Goal: Transaction & Acquisition: Obtain resource

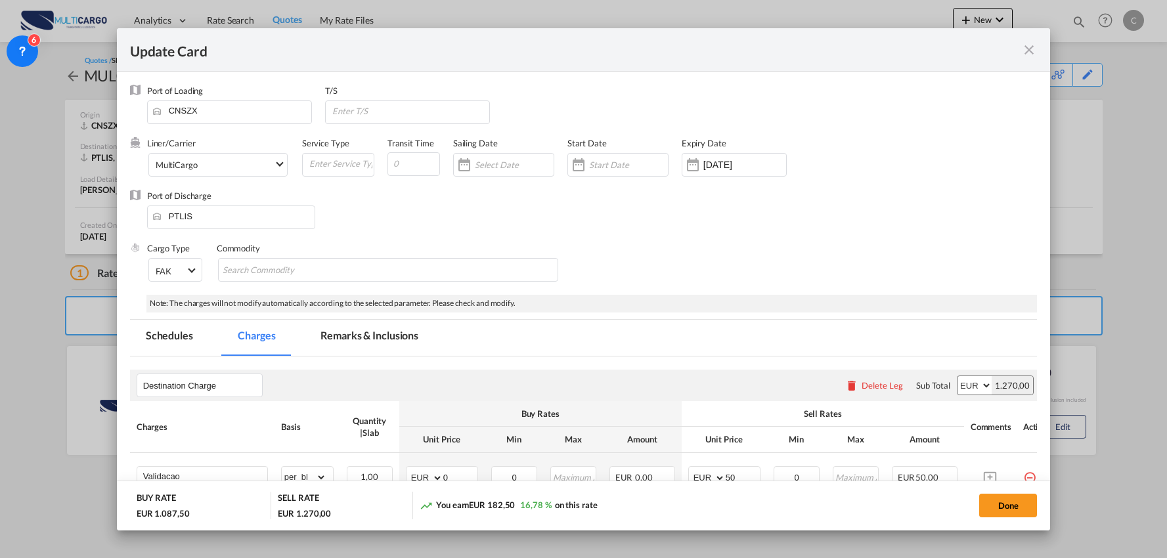
select select "per_shipment"
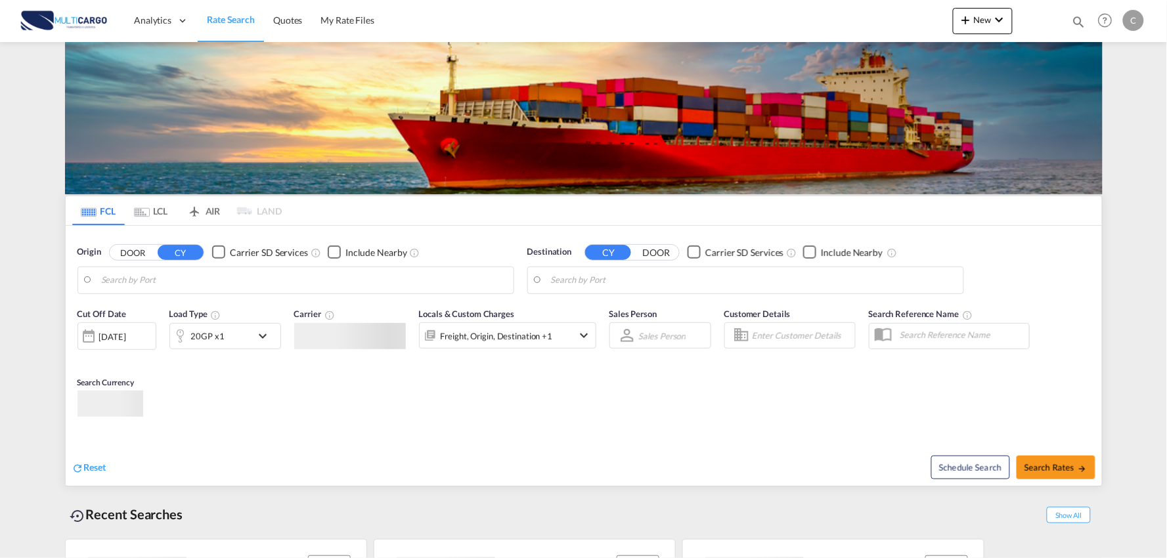
type input "Port of [GEOGRAPHIC_DATA], [GEOGRAPHIC_DATA], [GEOGRAPHIC_DATA]"
type input "Leixoes, Leixoes, PTLEI"
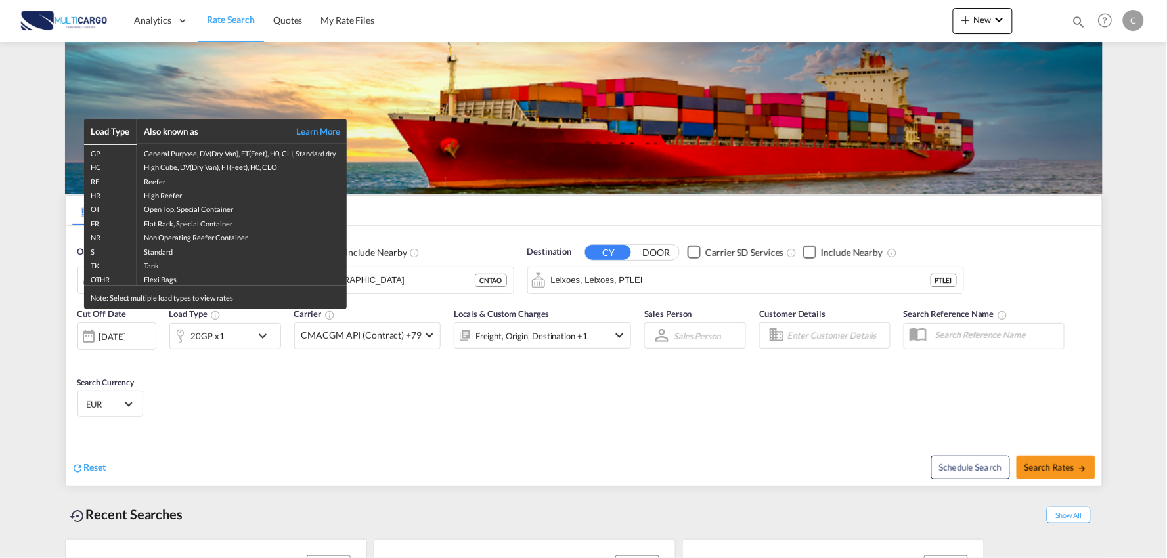
click at [286, 20] on div "Load Type Also known as Learn More GP General Purpose, DV(Dry Van), FT(Feet), H…" at bounding box center [583, 279] width 1167 height 558
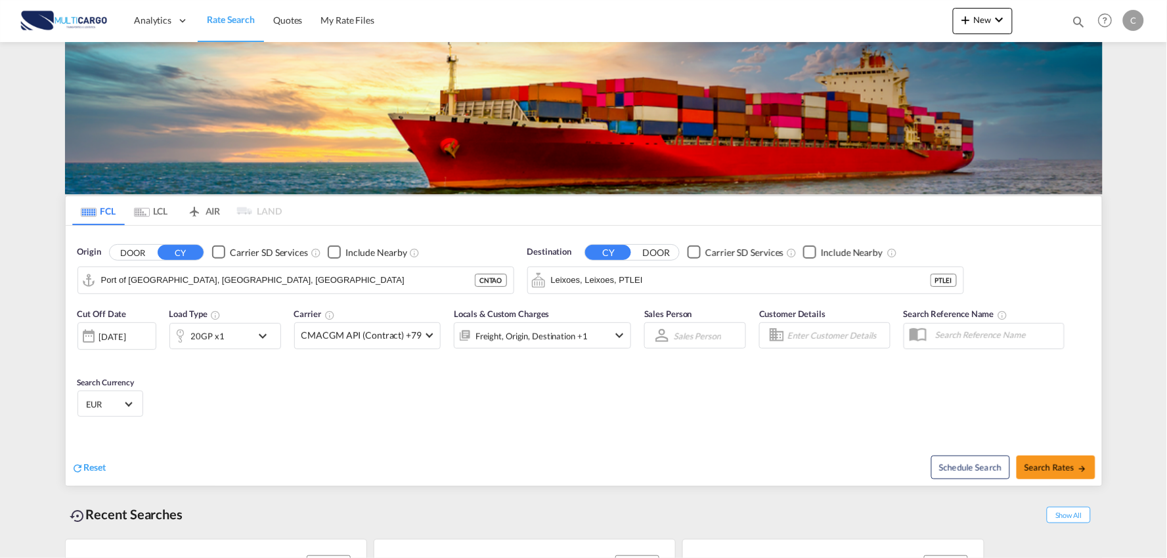
click at [286, 20] on span "Quotes" at bounding box center [287, 19] width 29 height 11
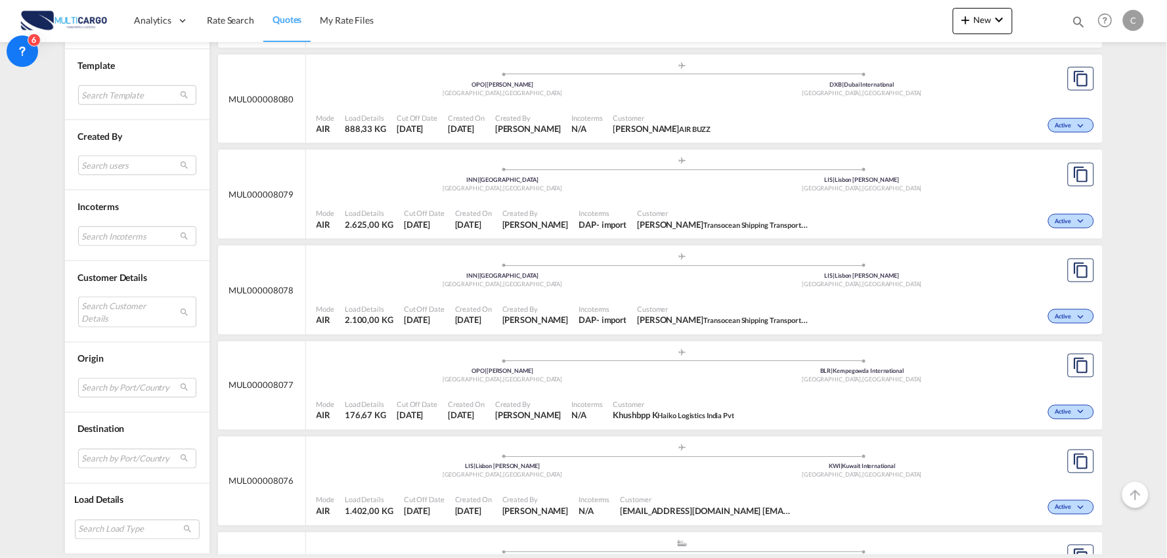
scroll to position [437, 0]
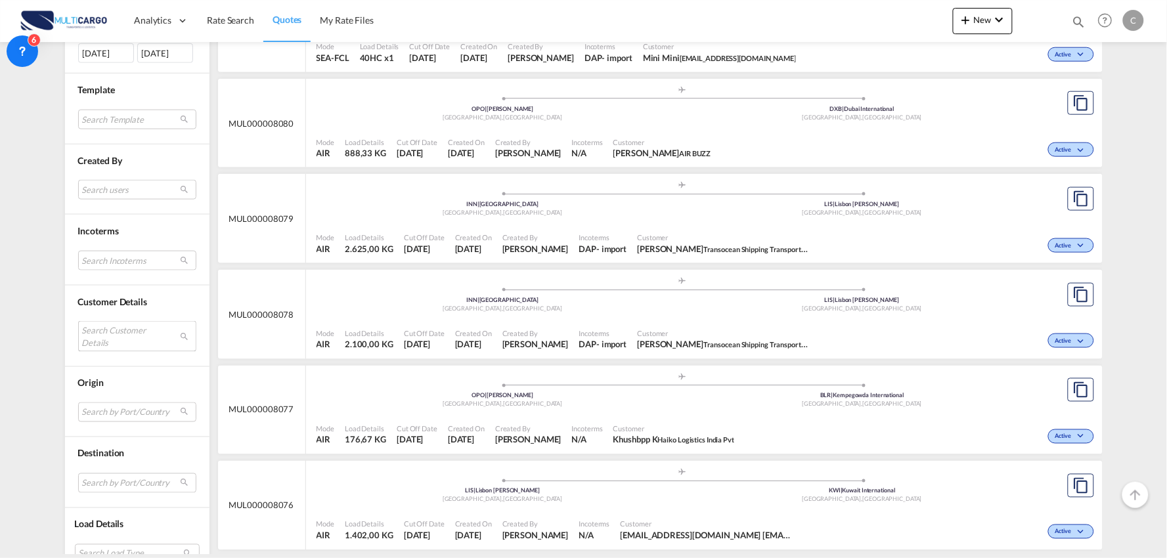
click at [108, 335] on md-select "Search Customer Details user name user [PERSON_NAME] [EMAIL_ADDRESS][DOMAIN_NAM…" at bounding box center [137, 336] width 118 height 30
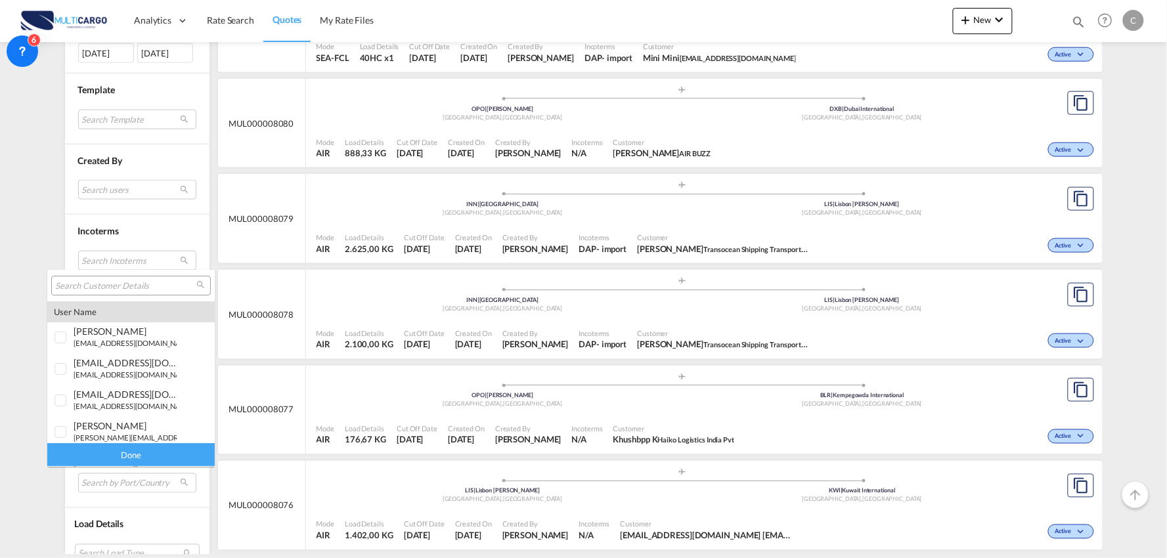
click at [97, 286] on input "search" at bounding box center [125, 286] width 141 height 12
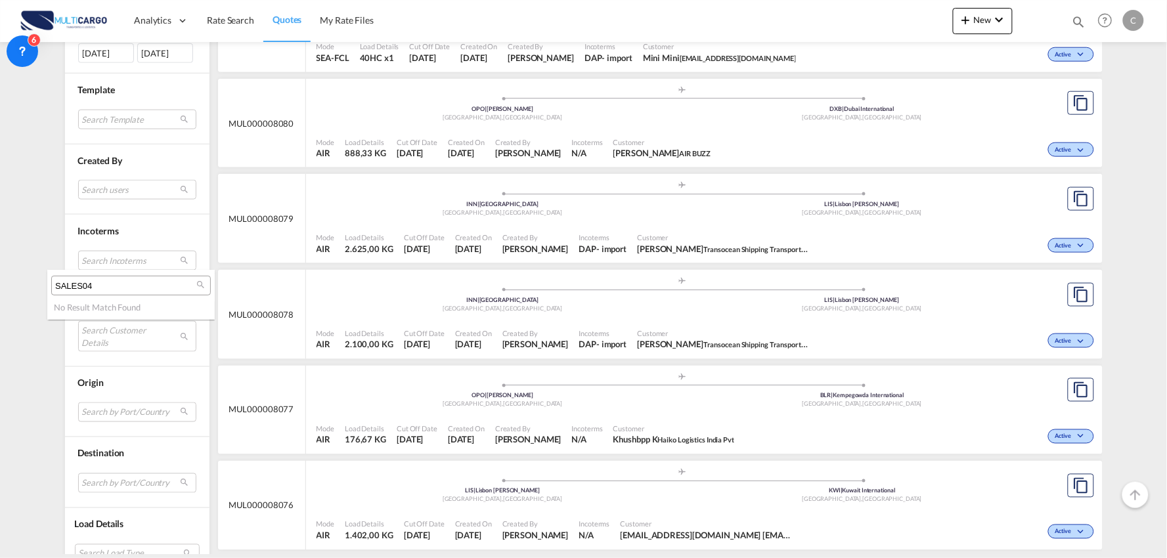
drag, startPoint x: 107, startPoint y: 285, endPoint x: 42, endPoint y: 280, distance: 65.2
click at [49, 280] on md-select-header "SALES04" at bounding box center [130, 286] width 167 height 32
type input "SALES04"
click at [41, 280] on md-backdrop at bounding box center [583, 279] width 1167 height 558
click at [90, 334] on md-select "Search Customer Details" at bounding box center [137, 336] width 118 height 30
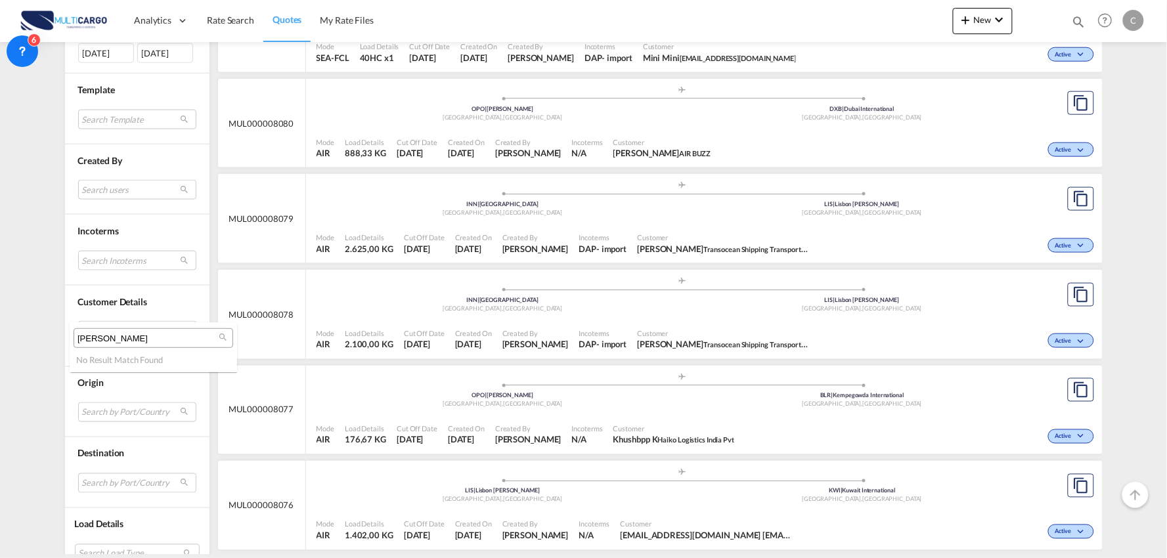
type input "CRISY"
drag, startPoint x: 127, startPoint y: 336, endPoint x: 45, endPoint y: 337, distance: 82.7
click at [45, 337] on body "Analytics Reports Dashboard Rate Search Quotes My Rate Files Analytics" at bounding box center [583, 279] width 1167 height 558
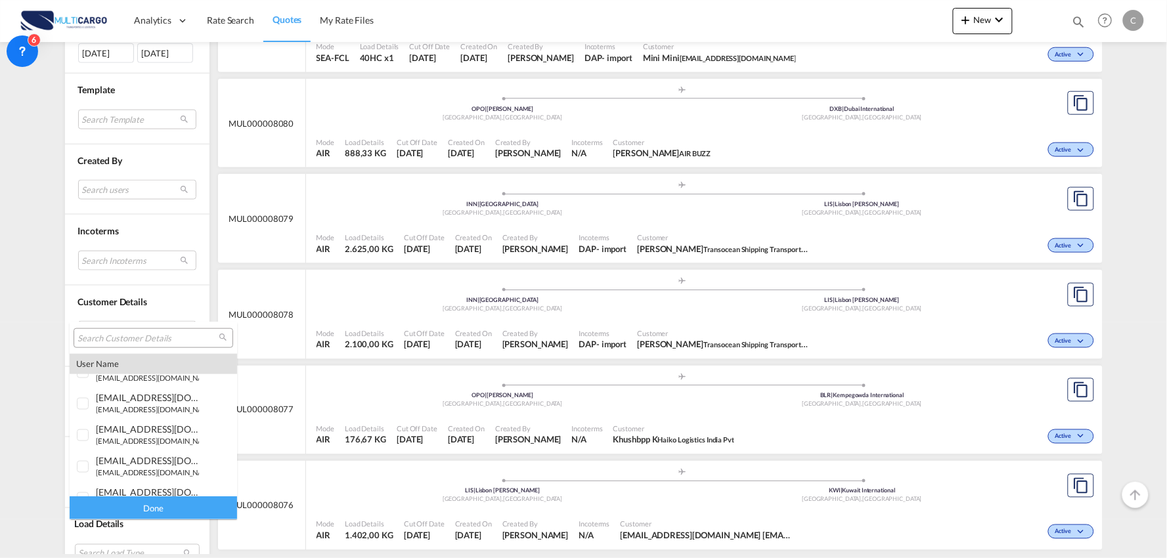
scroll to position [583, 0]
click at [10, 395] on md-backdrop at bounding box center [583, 279] width 1167 height 558
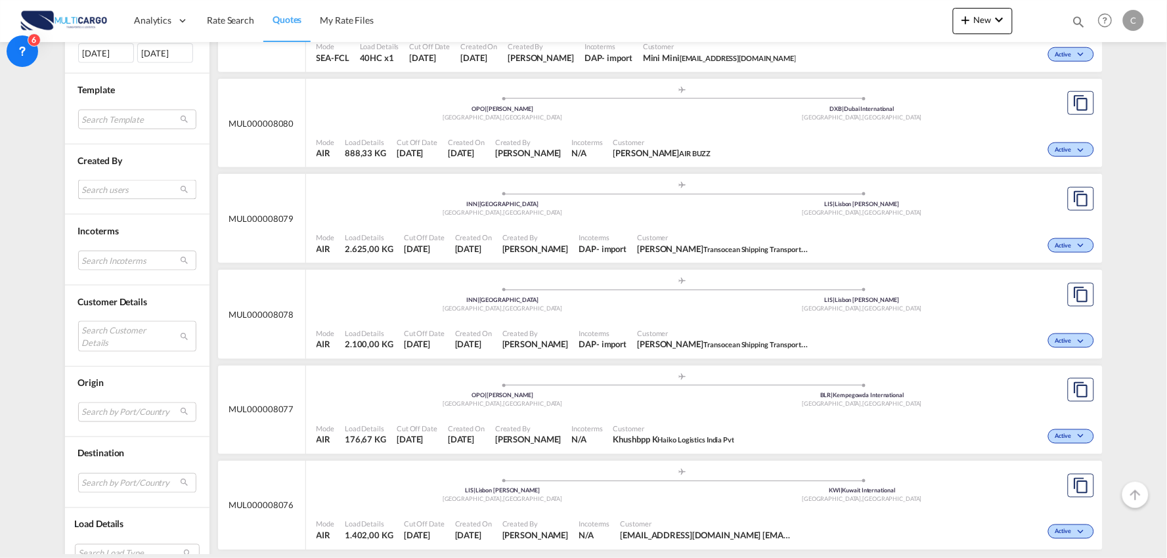
click at [102, 191] on md-select "Search users imran freightify [EMAIL_ADDRESS][DOMAIN_NAME] [PERSON_NAME] [EMAIL…" at bounding box center [137, 190] width 118 height 20
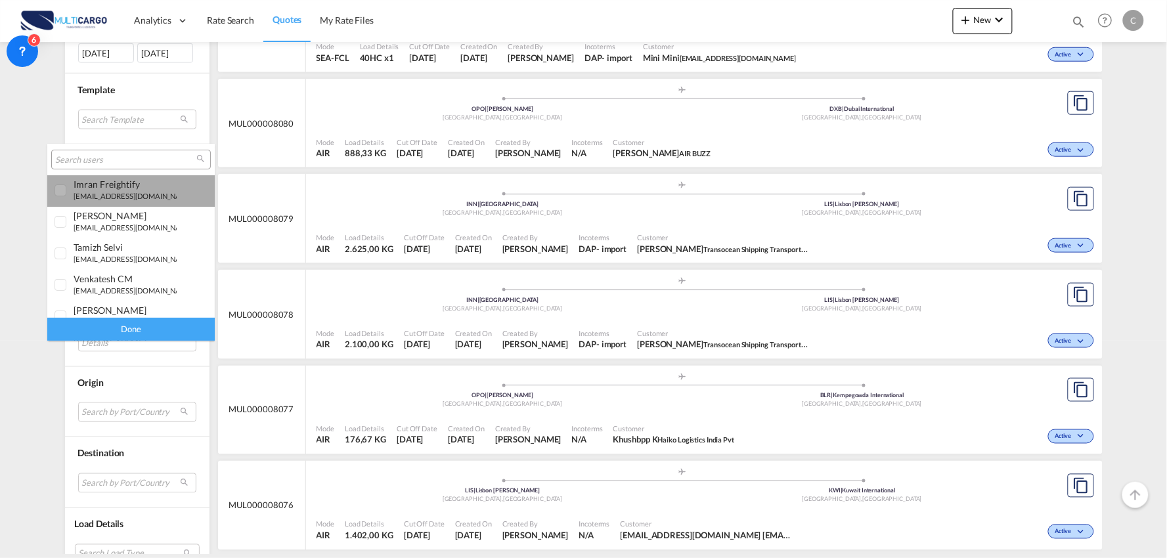
scroll to position [204, 0]
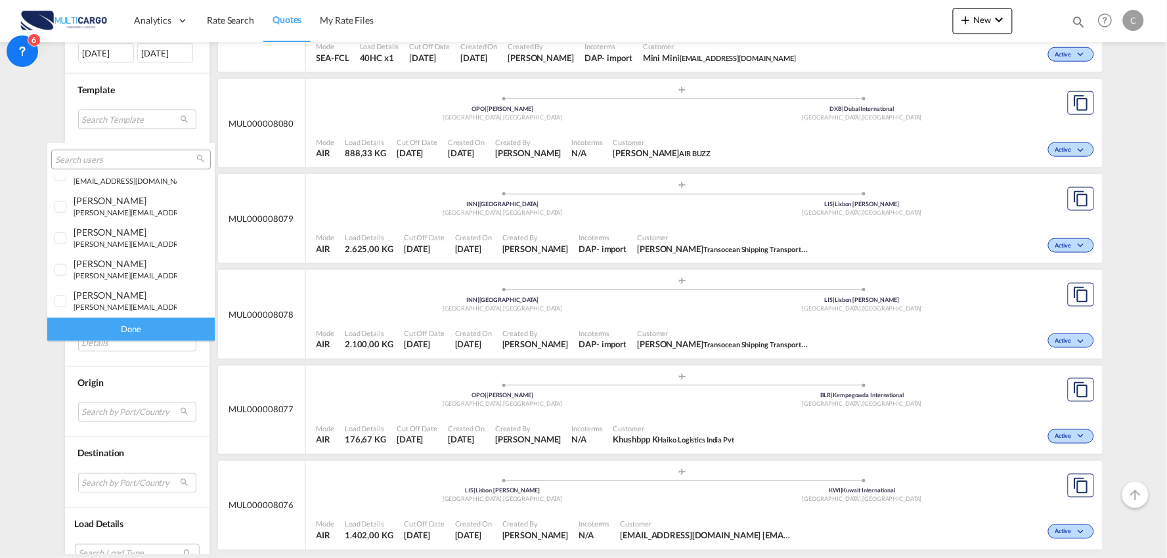
drag, startPoint x: 205, startPoint y: 246, endPoint x: 205, endPoint y: 286, distance: 40.1
click at [205, 286] on md-content "imran freightify [EMAIL_ADDRESS][DOMAIN_NAME] [PERSON_NAME] [EMAIL_ADDRESS][DOM…" at bounding box center [130, 242] width 167 height 197
click at [60, 270] on div at bounding box center [61, 270] width 13 height 13
click at [134, 318] on div "Done" at bounding box center [130, 329] width 167 height 23
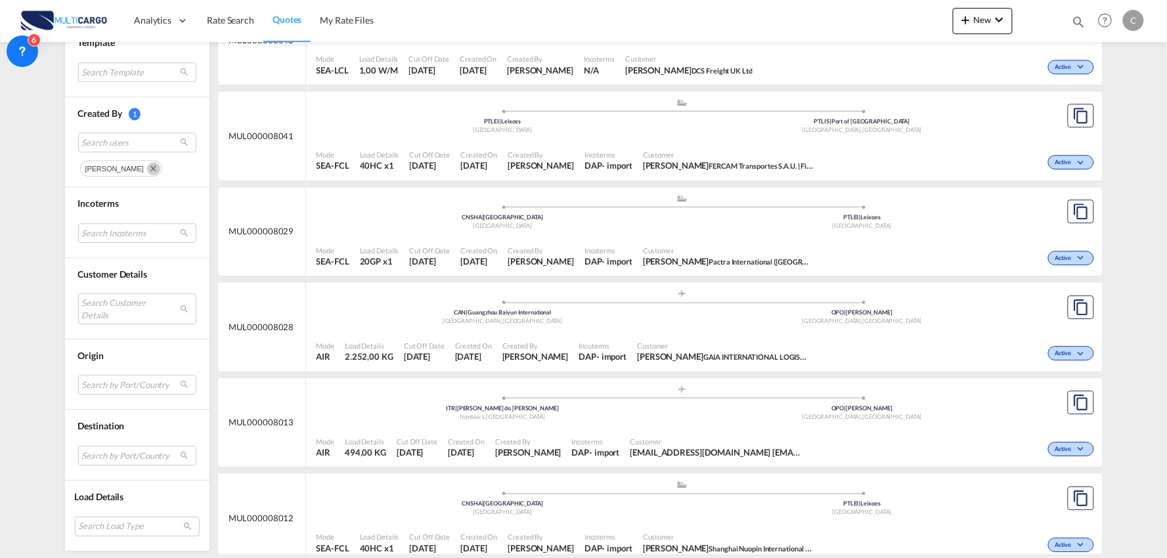
scroll to position [0, 0]
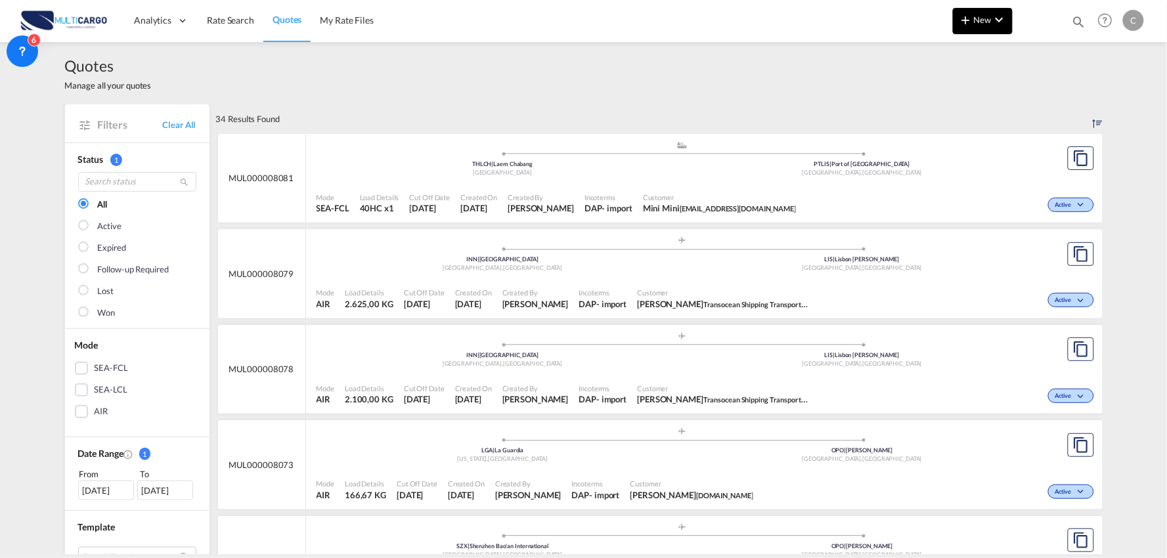
click at [994, 16] on md-icon "icon-chevron-down" at bounding box center [1000, 20] width 16 height 16
click at [955, 98] on span "Quote" at bounding box center [947, 98] width 14 height 26
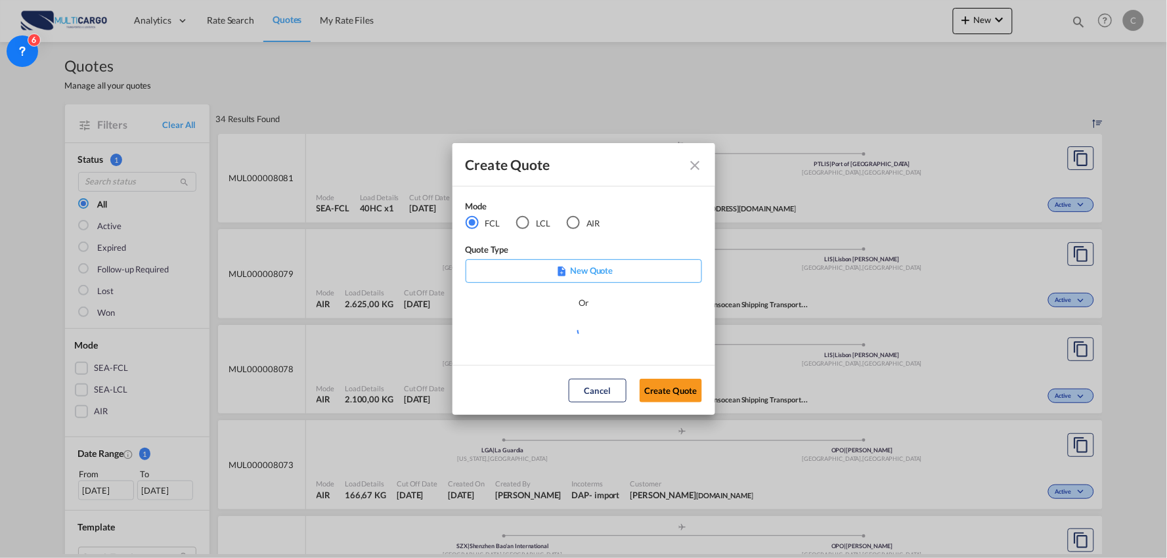
click at [524, 225] on div "LCL" at bounding box center [522, 222] width 13 height 13
click at [590, 341] on md-select "Select template TPS valid up to 31/12 [PERSON_NAME] | [DATE] [DATE] EXP_SP Gera…" at bounding box center [584, 335] width 236 height 26
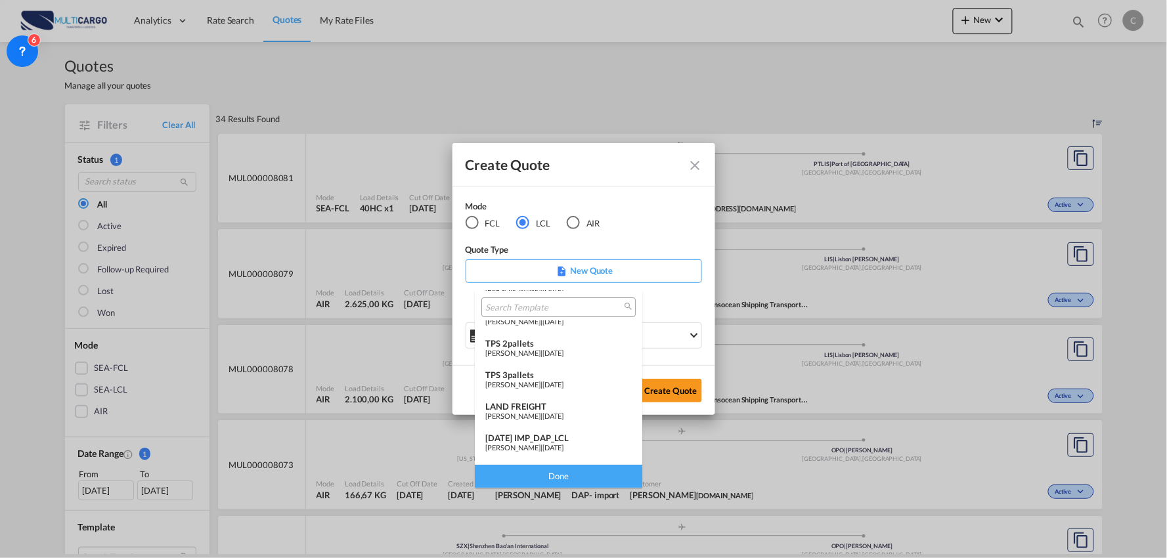
scroll to position [73, 0]
click at [563, 417] on div "[DATE] IMP_DAP_LCL" at bounding box center [558, 415] width 146 height 11
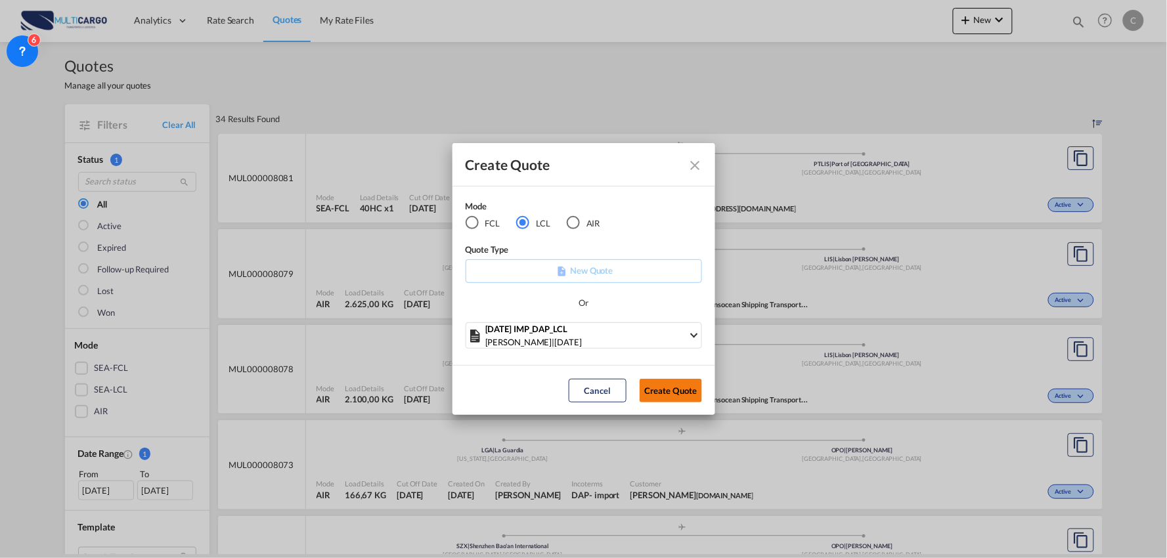
click at [674, 385] on button "Create Quote" at bounding box center [671, 391] width 62 height 24
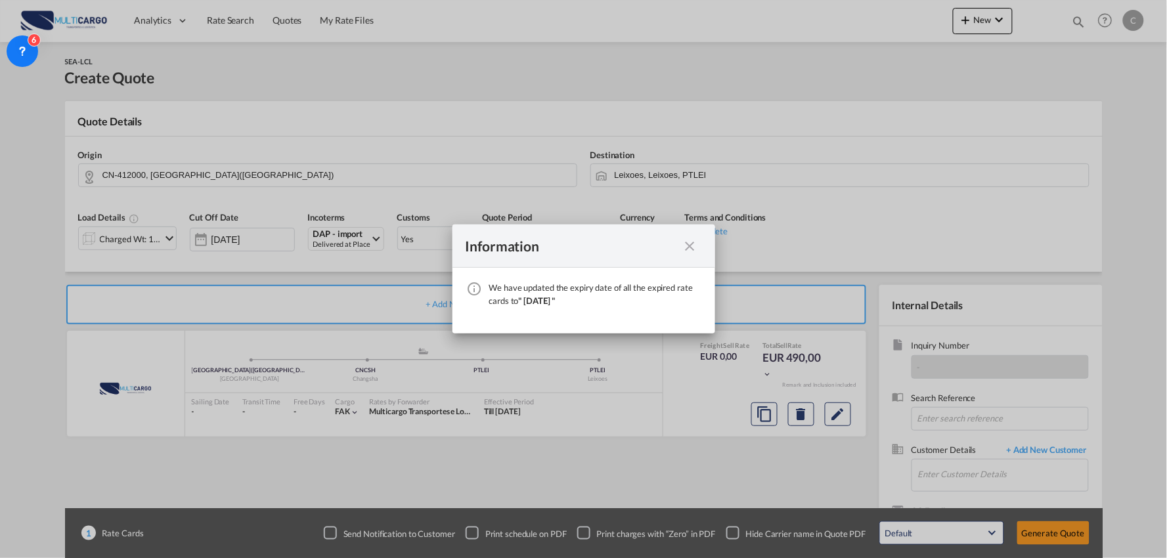
click at [690, 244] on md-icon "icon-close fg-AAA8AD cursor" at bounding box center [690, 246] width 16 height 16
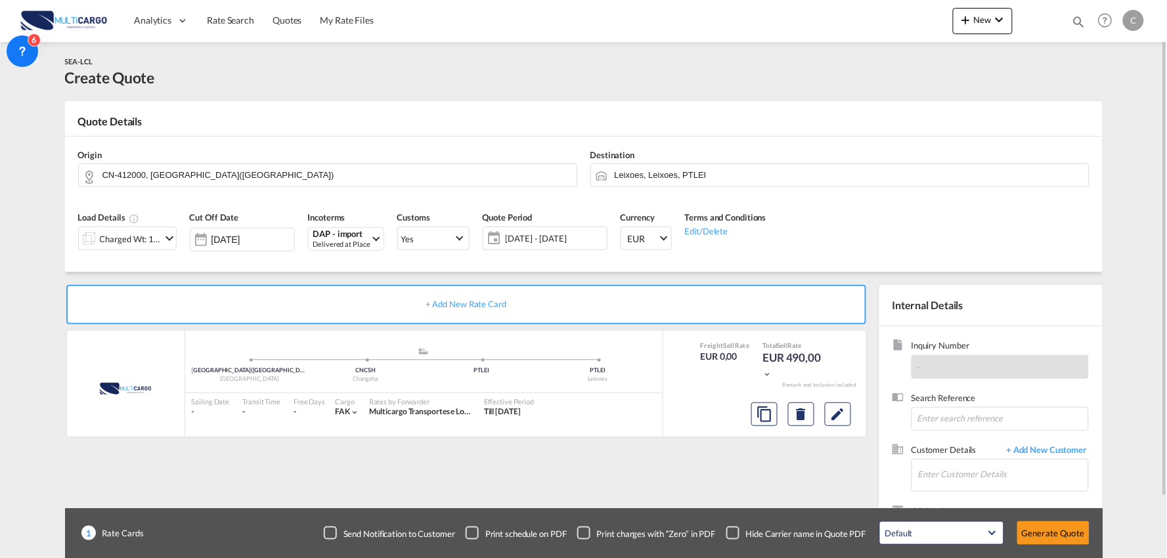
click at [731, 529] on div "Checkbox No Ink" at bounding box center [732, 533] width 13 height 13
click at [671, 482] on div "+ Add New Rate Card MultiCargo added by you [GEOGRAPHIC_DATA]([GEOGRAPHIC_DATA]…" at bounding box center [469, 422] width 808 height 274
click at [1046, 447] on span "+ Add New Customer" at bounding box center [1044, 451] width 89 height 15
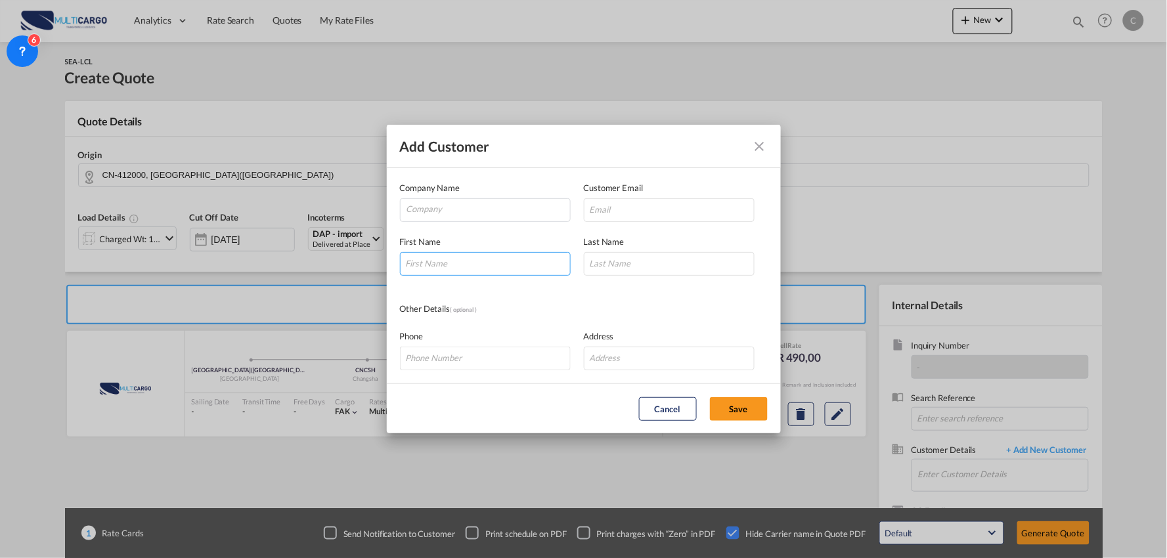
drag, startPoint x: 454, startPoint y: 263, endPoint x: 431, endPoint y: 256, distance: 24.1
click at [454, 263] on input "Add Customer Company ..." at bounding box center [485, 264] width 171 height 24
type input "Crisy"
type input "[PERSON_NAME]"
click at [514, 211] on input "Company" at bounding box center [488, 209] width 164 height 20
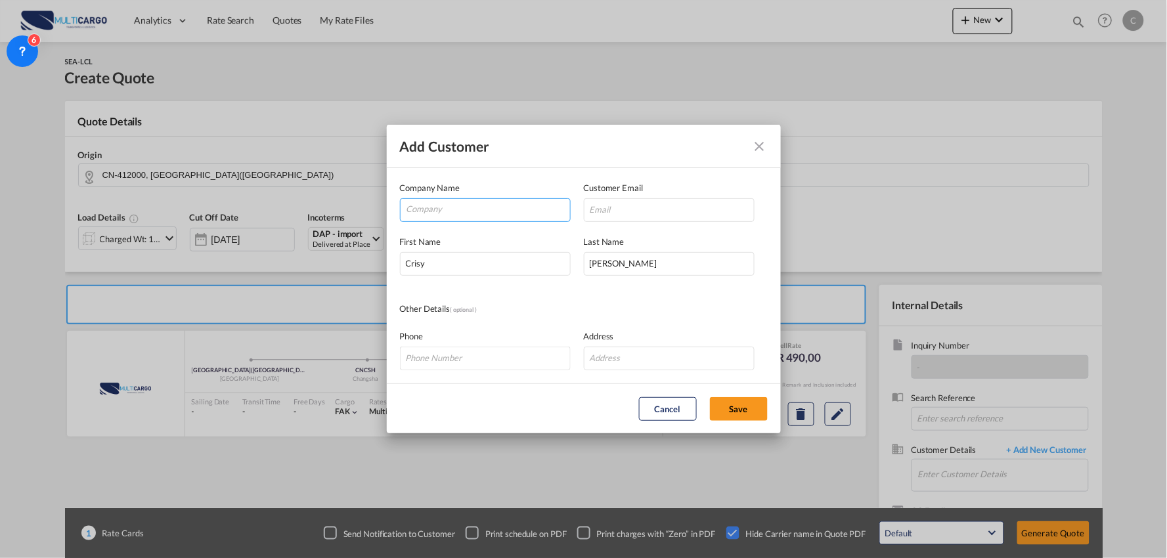
paste input "Shenzhen EverBright International Logistics co.,ltd."
type input "Shenzhen EverBright International Logistics co.,ltd."
type input "[EMAIL_ADDRESS][DOMAIN_NAME]"
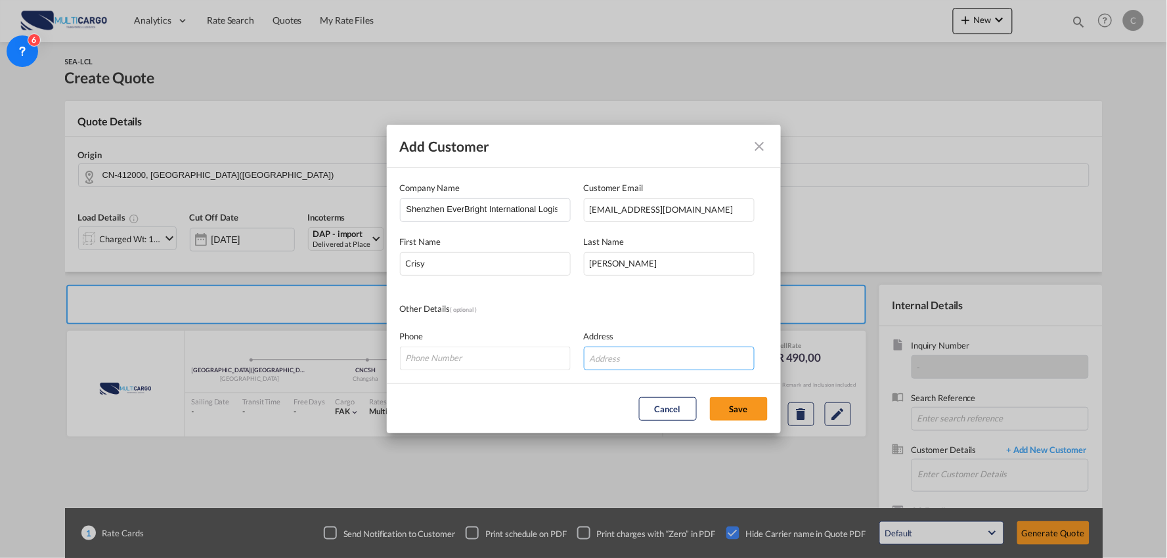
click at [642, 359] on input "Add Customer Company ..." at bounding box center [669, 359] width 171 height 24
paste input "[STREET_ADDRESS]"
drag, startPoint x: 673, startPoint y: 357, endPoint x: 777, endPoint y: 359, distance: 103.8
click at [777, 359] on md-dialog-content "Company Name Shenzhen EverBright International Logistics co.,ltd. Customer Emai…" at bounding box center [584, 275] width 394 height 215
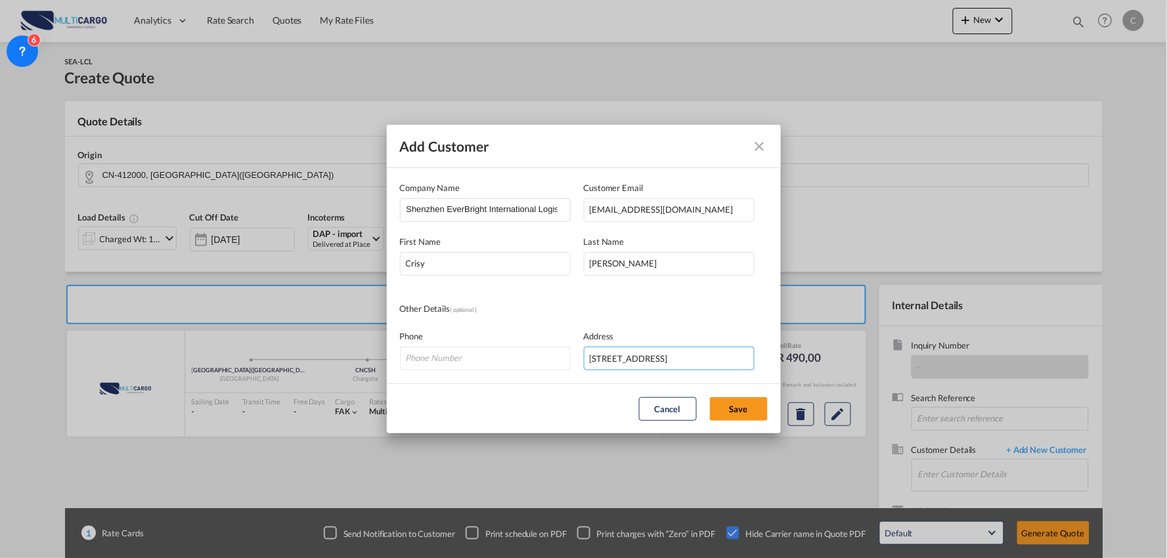
click at [670, 355] on input "[STREET_ADDRESS]" at bounding box center [669, 359] width 171 height 24
drag, startPoint x: 711, startPoint y: 359, endPoint x: 401, endPoint y: 332, distance: 310.4
click at [401, 332] on div "Phone Address ROOM [STREET_ADDRESS]" at bounding box center [584, 344] width 368 height 54
type input "[STREET_ADDRESS]"
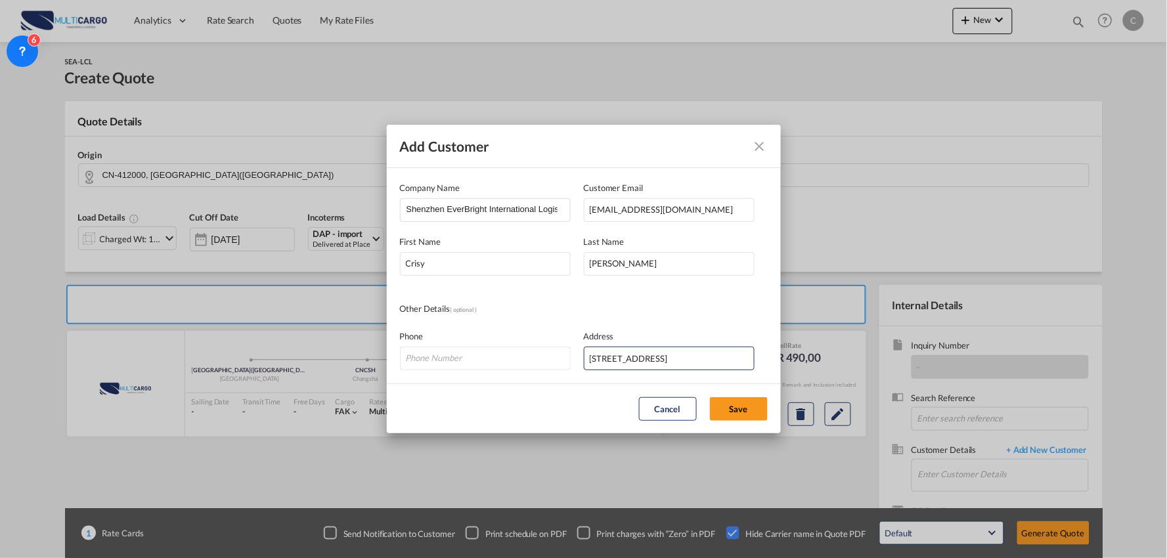
click at [668, 293] on md-dialog-content "Company Name Shenzhen EverBright International Logistics co.,ltd. Customer Emai…" at bounding box center [584, 275] width 394 height 215
click at [738, 402] on button "Save" at bounding box center [739, 409] width 58 height 24
type input "Shenzhen EverBright International Logistics co.,ltd., [PERSON_NAME], [EMAIL_ADD…"
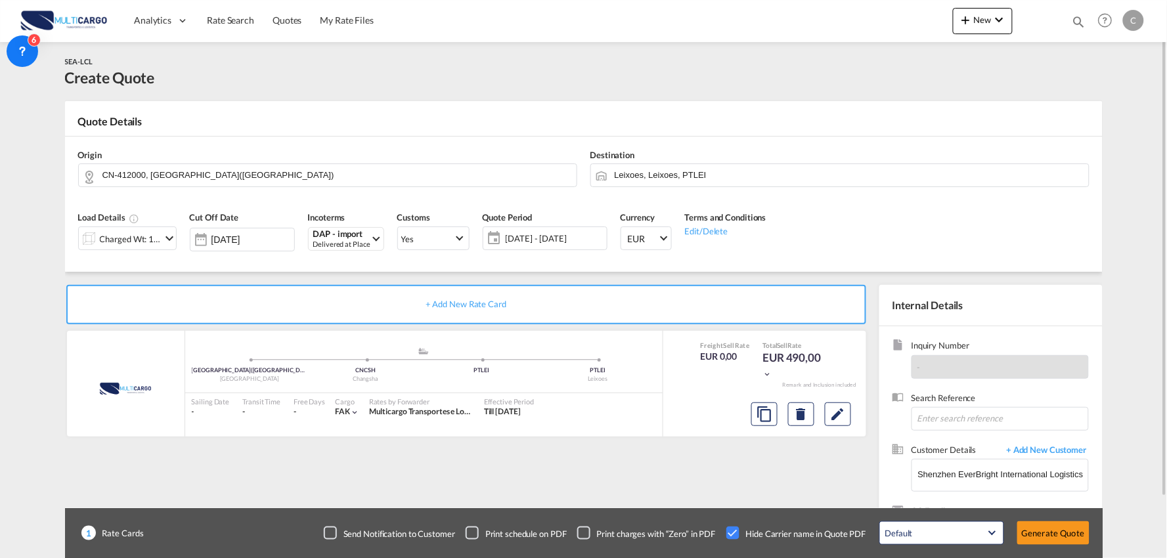
click at [142, 255] on div "Load Details Charged Wt: 1,00 W/M" at bounding box center [128, 235] width 112 height 62
click at [143, 244] on div "Charged Wt: 1,00 W/M" at bounding box center [131, 239] width 62 height 18
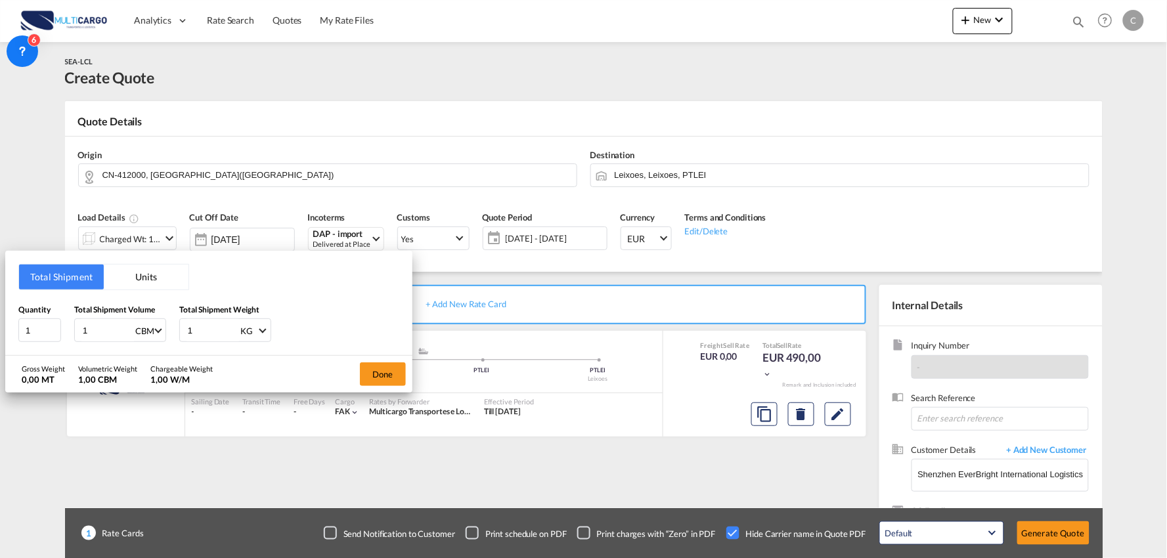
drag, startPoint x: 197, startPoint y: 324, endPoint x: 148, endPoint y: 330, distance: 49.7
click at [148, 330] on div "Quantity 1 Total Shipment Volume 1 CBM CBM CFT Total Shipment Weight 1 KG KG LB" at bounding box center [208, 322] width 381 height 39
type input "13"
drag, startPoint x: 104, startPoint y: 331, endPoint x: 57, endPoint y: 331, distance: 46.6
click at [57, 331] on div "Quantity 1 Total Shipment Volume 1 CBM CBM CFT Total Shipment Weight 13 KG KG LB" at bounding box center [208, 322] width 381 height 39
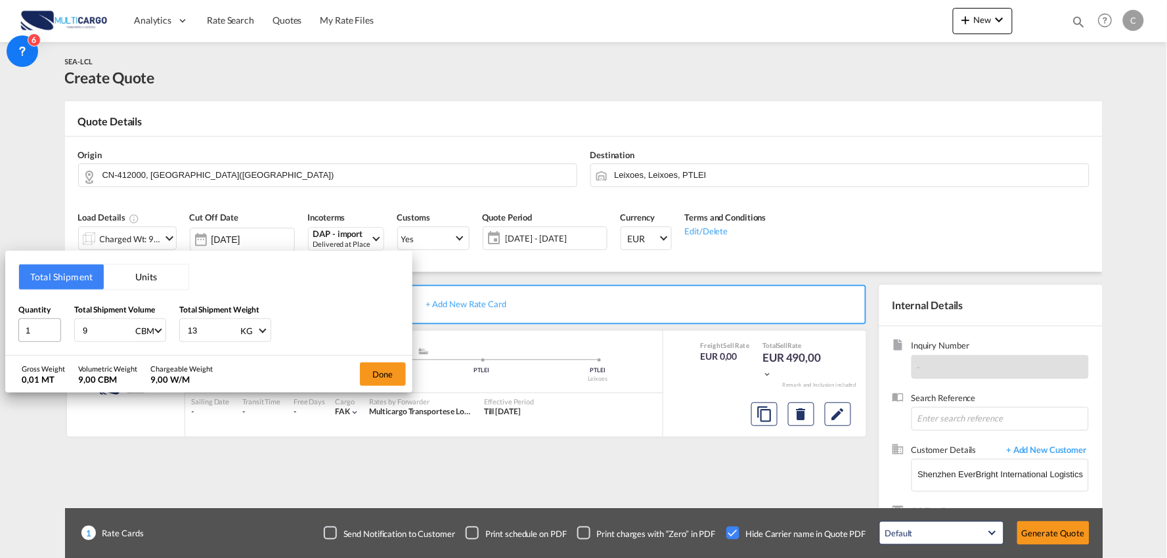
type input "9"
click at [16, 330] on div "Total Shipment Units Quantity 1 Total Shipment Volume 9 CBM CBM CFT Total Shipm…" at bounding box center [208, 303] width 407 height 105
type input "37"
click at [230, 332] on input "12" at bounding box center [212, 330] width 53 height 22
drag, startPoint x: 212, startPoint y: 333, endPoint x: 93, endPoint y: 336, distance: 119.5
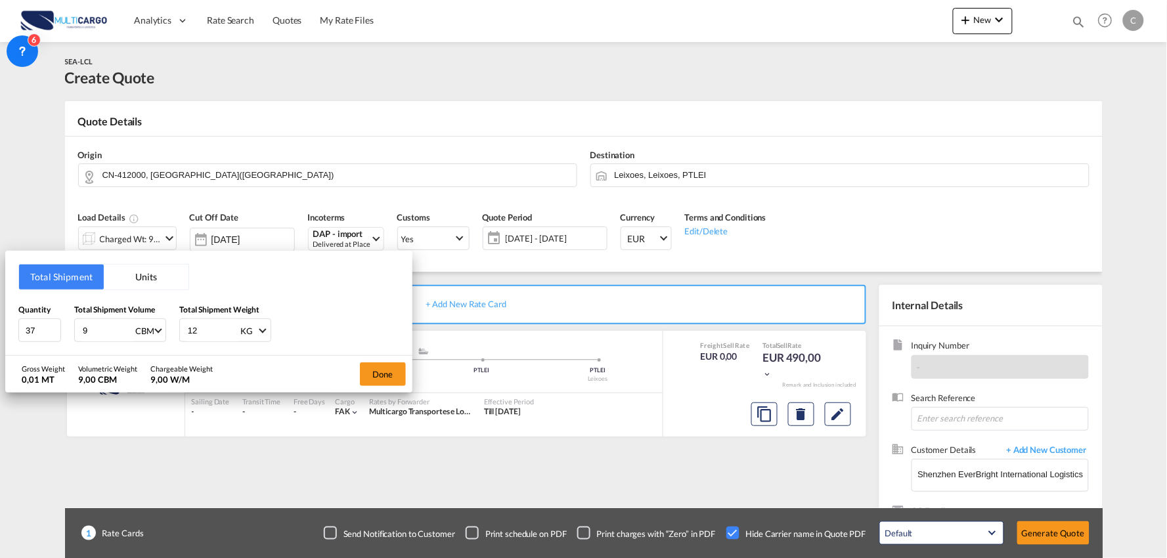
click at [98, 336] on div "Quantity 37 Total Shipment Volume 9 CBM CBM CFT Total Shipment Weight 12 KG KG …" at bounding box center [208, 322] width 381 height 39
type input "1369"
click at [378, 370] on button "Done" at bounding box center [383, 374] width 46 height 24
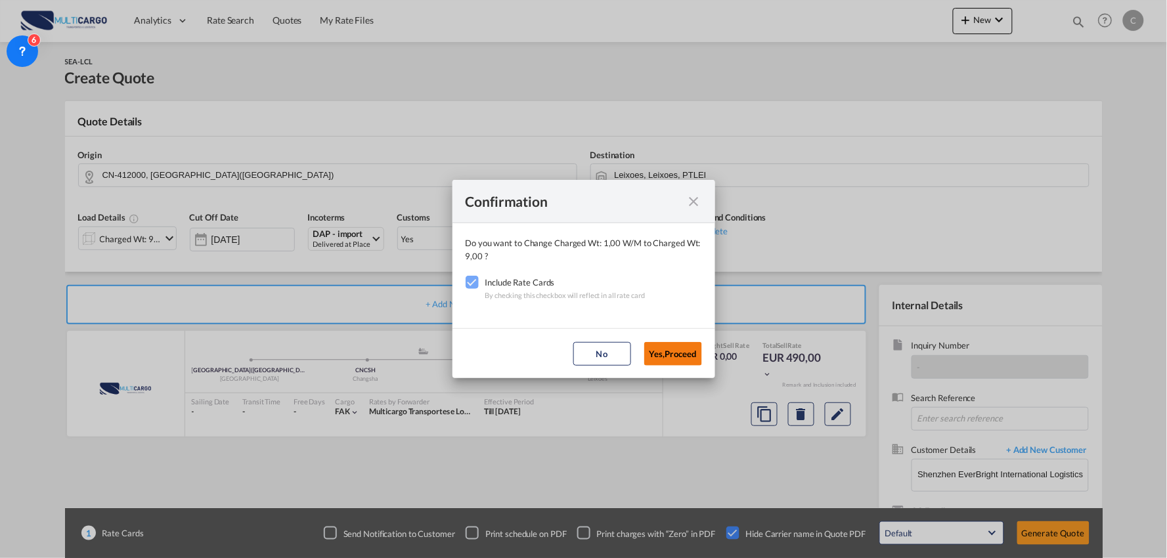
click at [681, 353] on button "Yes,Proceed" at bounding box center [673, 354] width 58 height 24
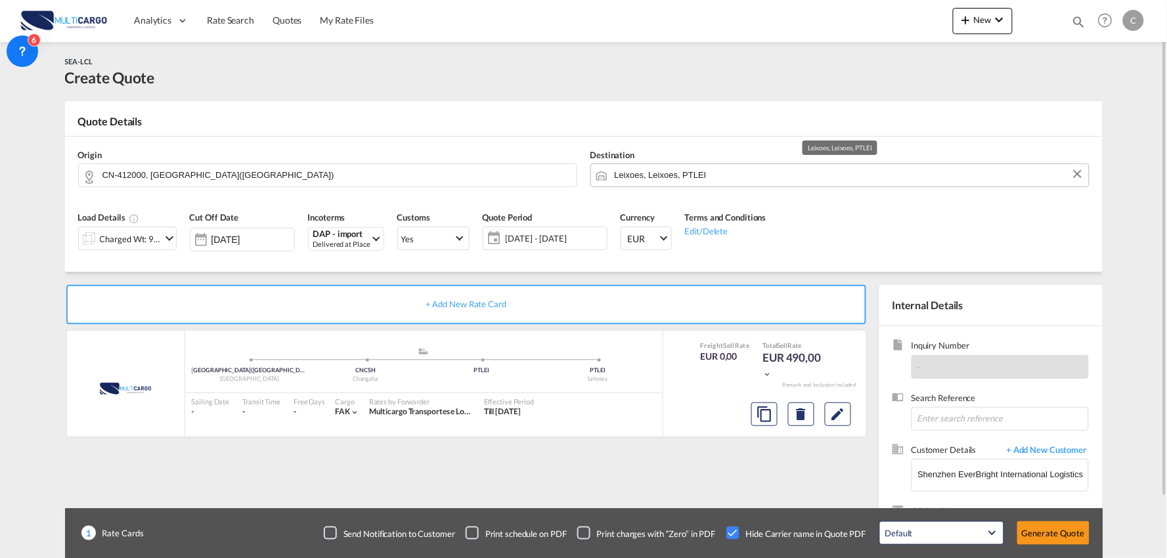
click at [655, 179] on input "Leixoes, Leixoes, PTLEI" at bounding box center [849, 175] width 468 height 23
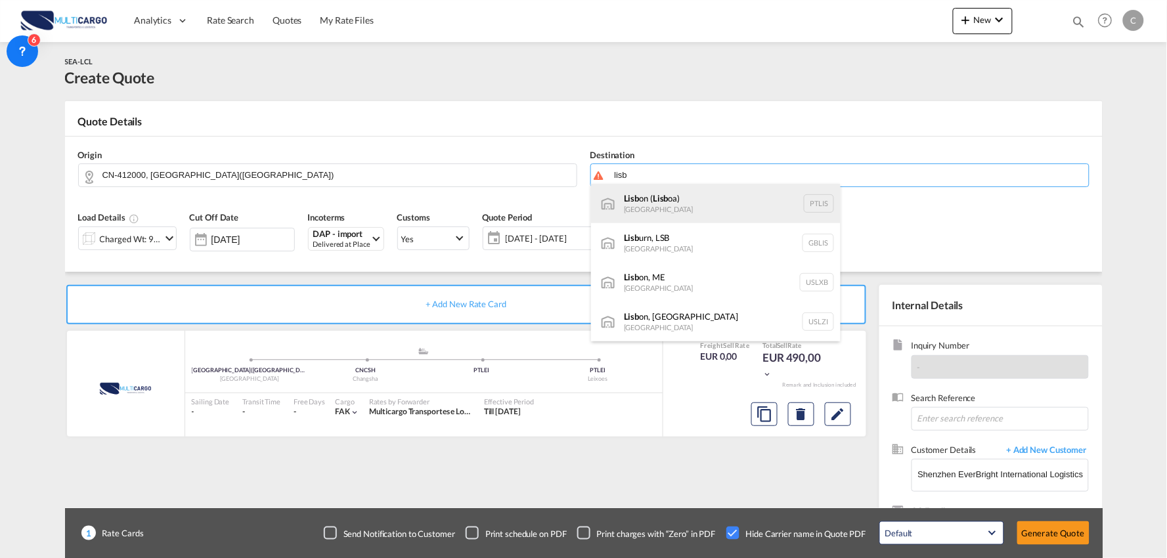
click at [686, 209] on div "Lisb on ( Lisb oa) [GEOGRAPHIC_DATA] PTLIS" at bounding box center [716, 203] width 250 height 39
type input "[GEOGRAPHIC_DATA] ([GEOGRAPHIC_DATA]), PTLIS"
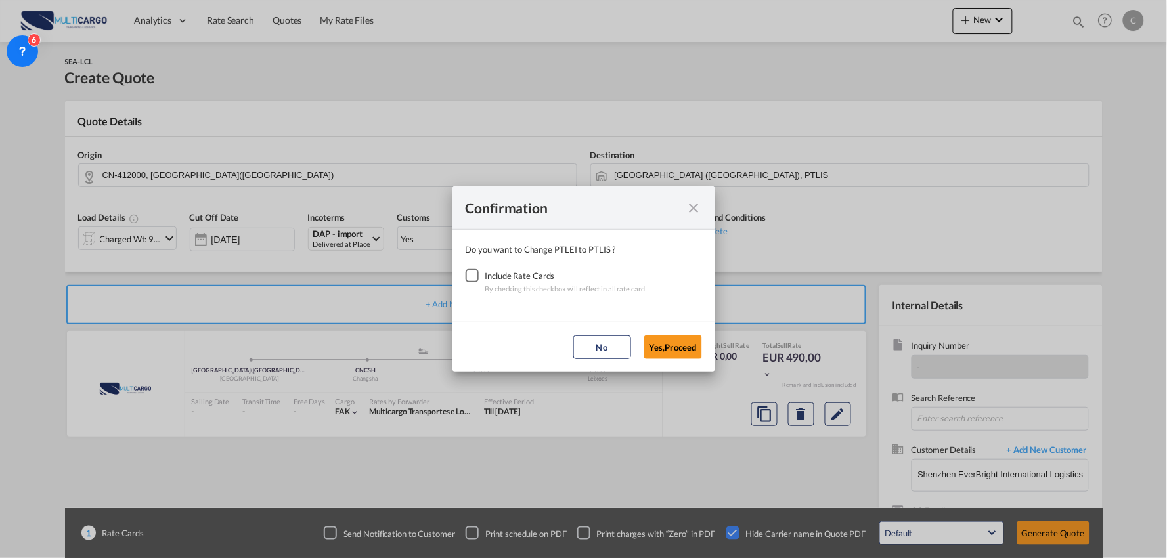
click at [471, 278] on div "Checkbox No Ink" at bounding box center [472, 275] width 13 height 13
click at [674, 346] on button "Yes,Proceed" at bounding box center [673, 348] width 58 height 24
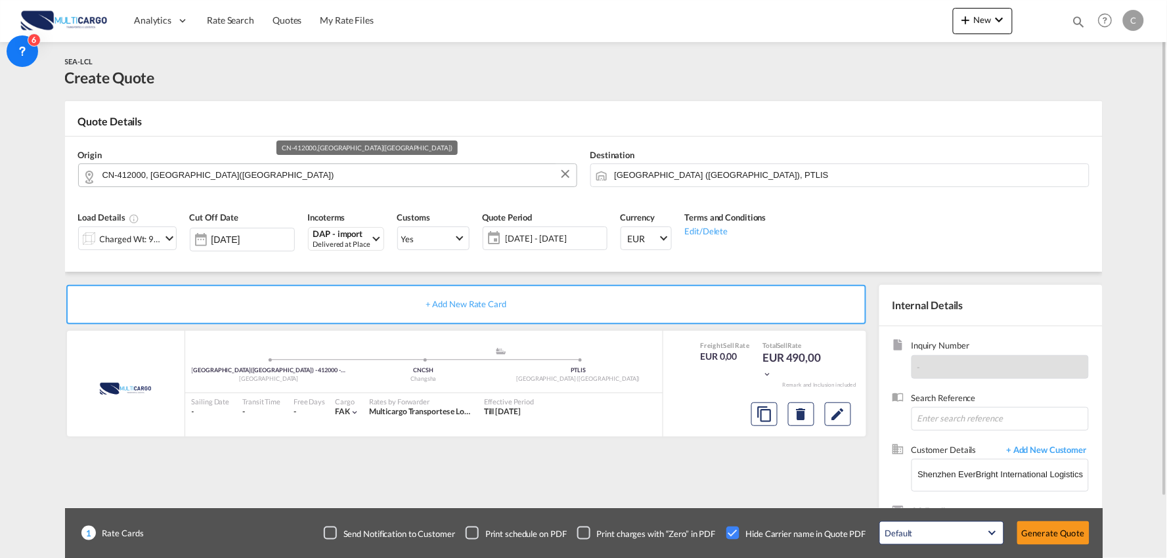
click at [194, 180] on input "CN-412000, [GEOGRAPHIC_DATA]([GEOGRAPHIC_DATA])" at bounding box center [336, 175] width 468 height 23
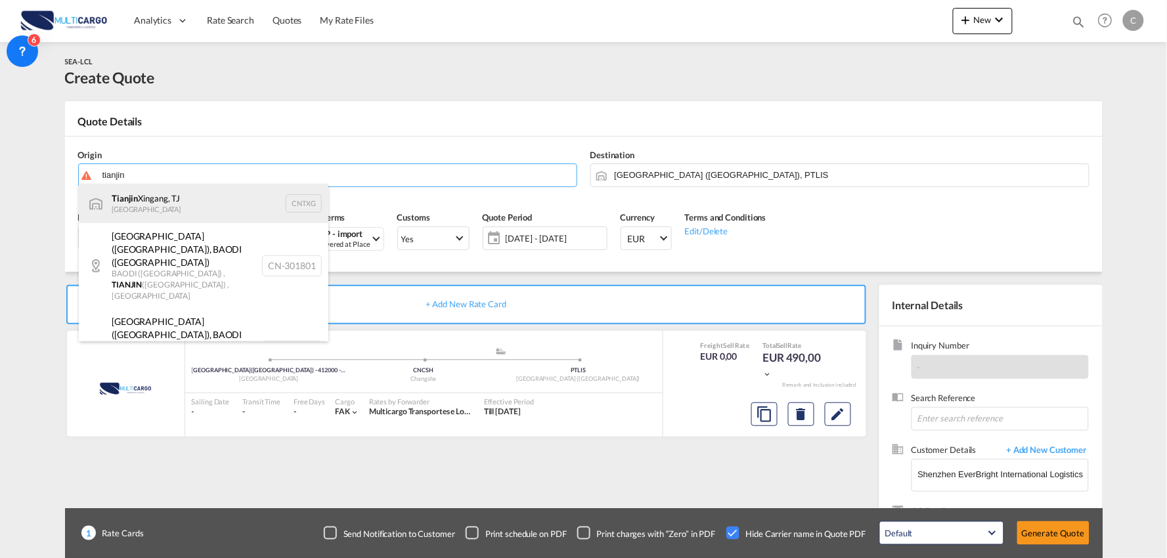
click at [180, 206] on div "Tianjin Xingang, TJ China CNTXG" at bounding box center [204, 203] width 250 height 39
type input "Tianjin Xingang, TJ, CNTXG"
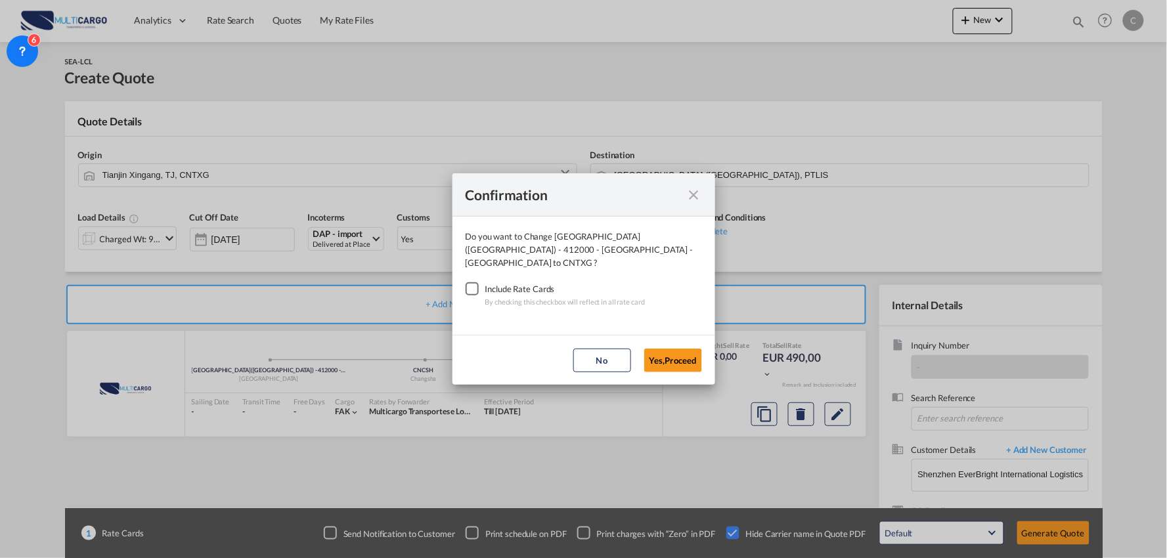
click at [473, 286] on div "Checkbox No Ink" at bounding box center [472, 288] width 13 height 13
click at [667, 357] on button "Yes,Proceed" at bounding box center [673, 361] width 58 height 24
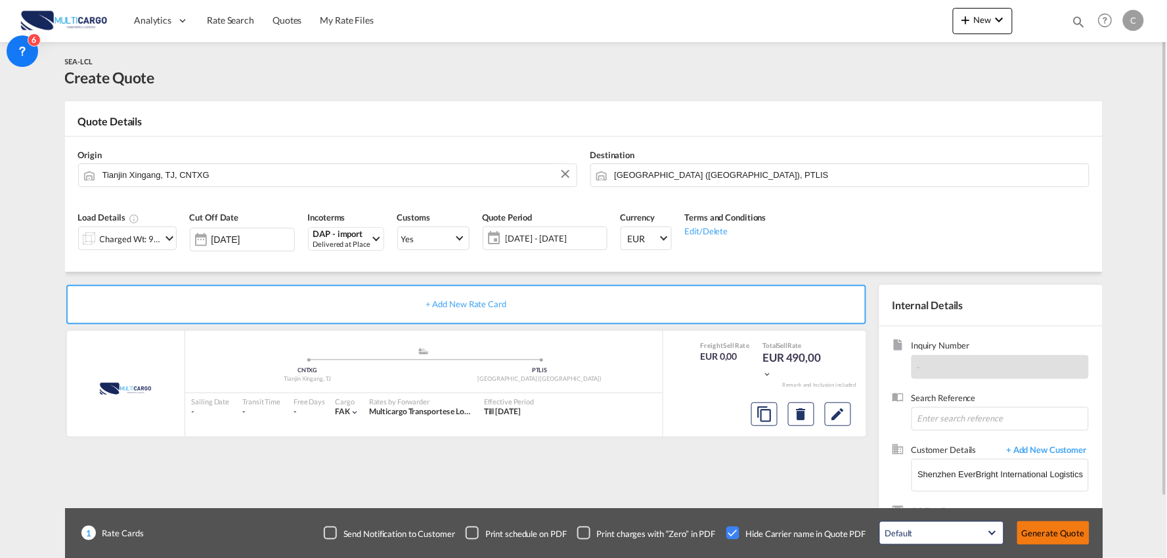
click at [1049, 530] on button "Generate Quote" at bounding box center [1053, 533] width 72 height 24
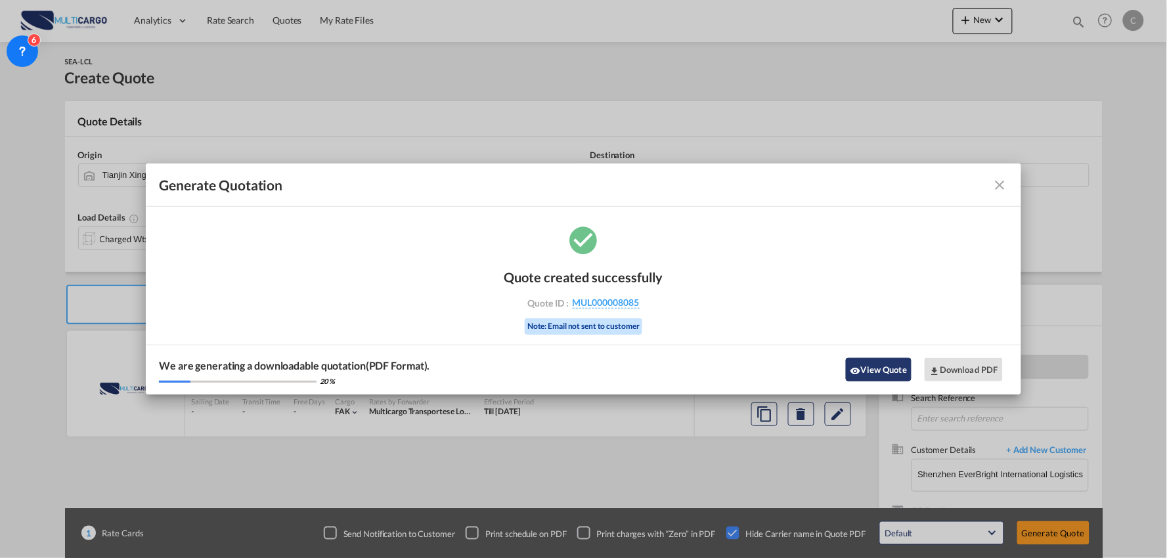
click at [875, 358] on button "View Quote" at bounding box center [879, 370] width 66 height 24
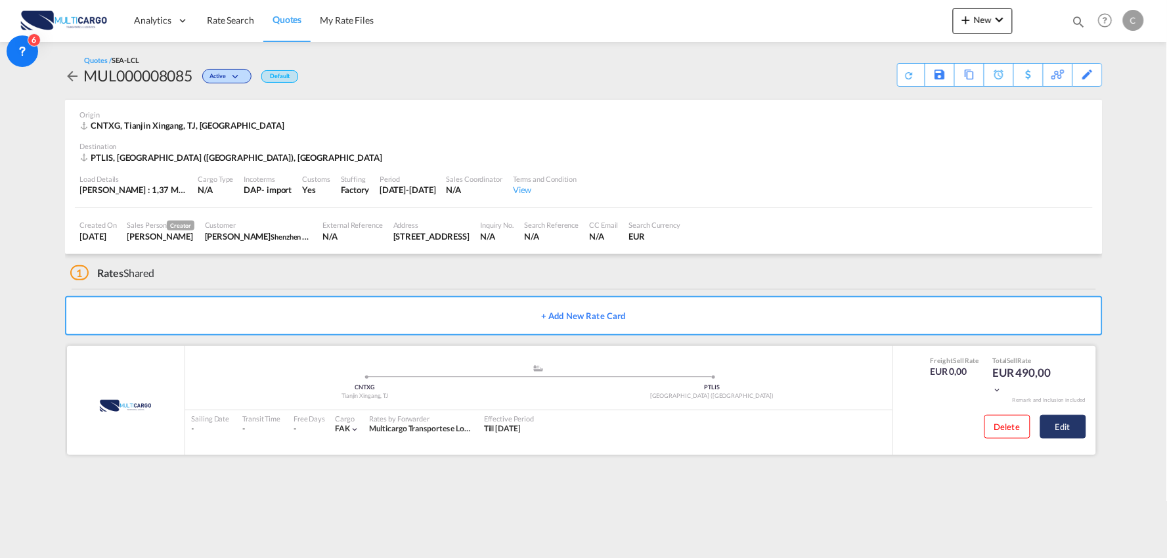
click at [1064, 429] on button "Edit" at bounding box center [1063, 427] width 46 height 24
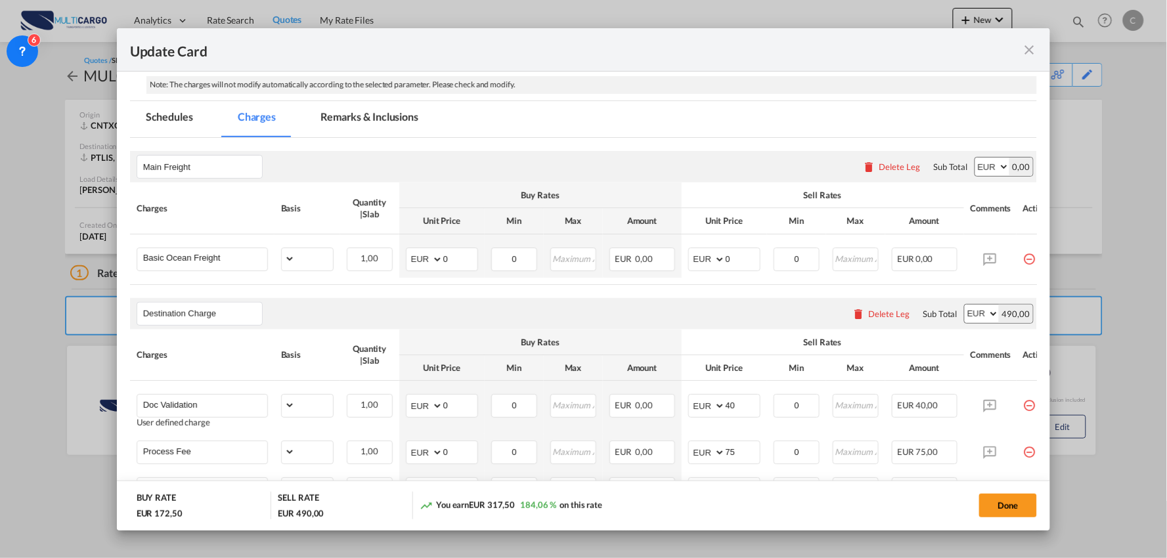
select select "per_shipment"
select select "per_bl"
select select "per_shipment"
select select "per_doc"
select select "per_shipment"
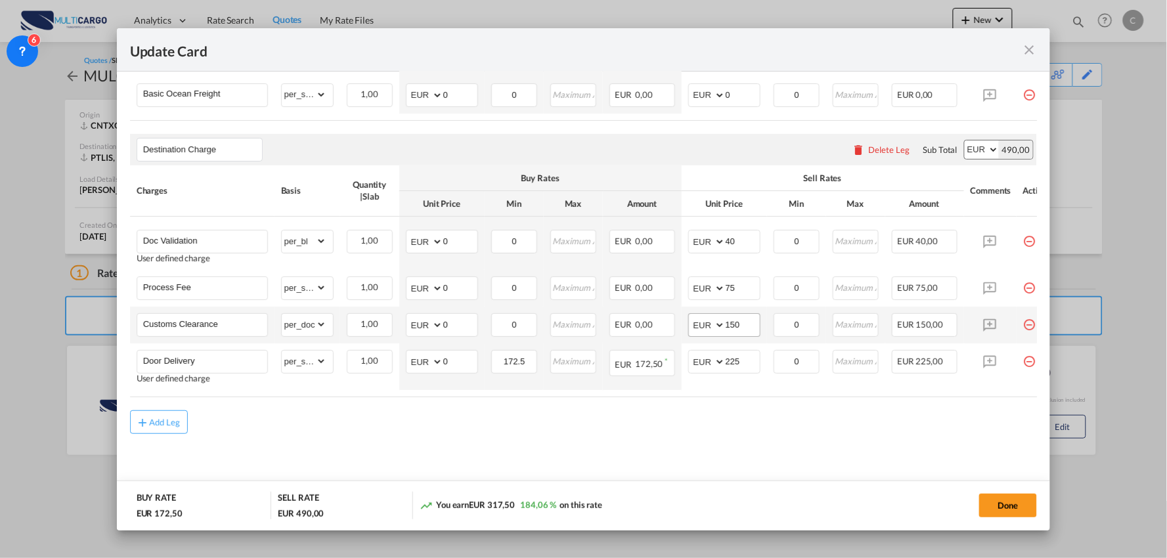
scroll to position [390, 0]
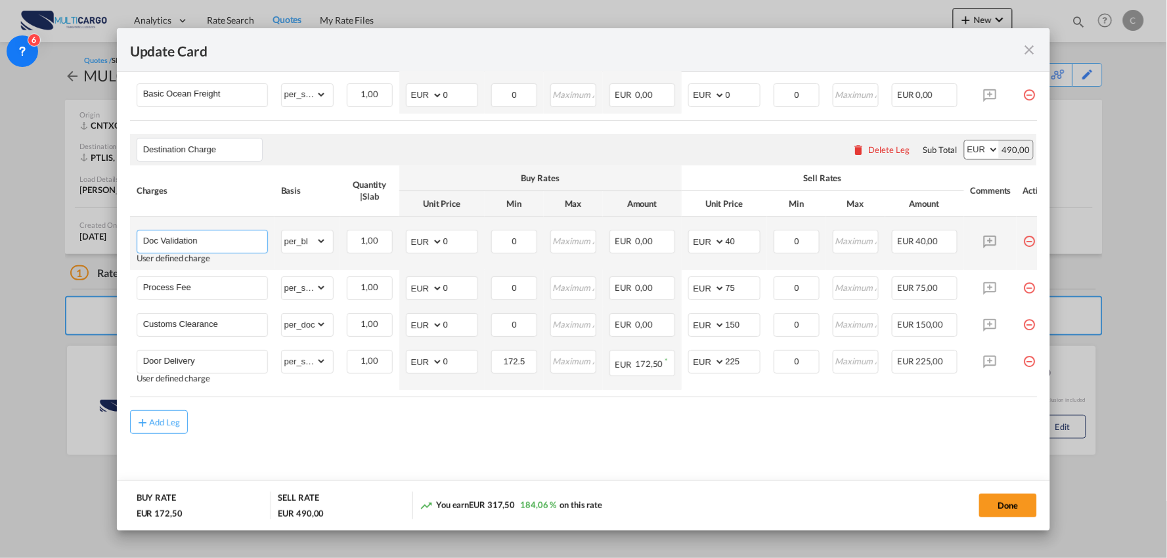
click at [235, 238] on input "Doc Validation" at bounding box center [205, 240] width 124 height 20
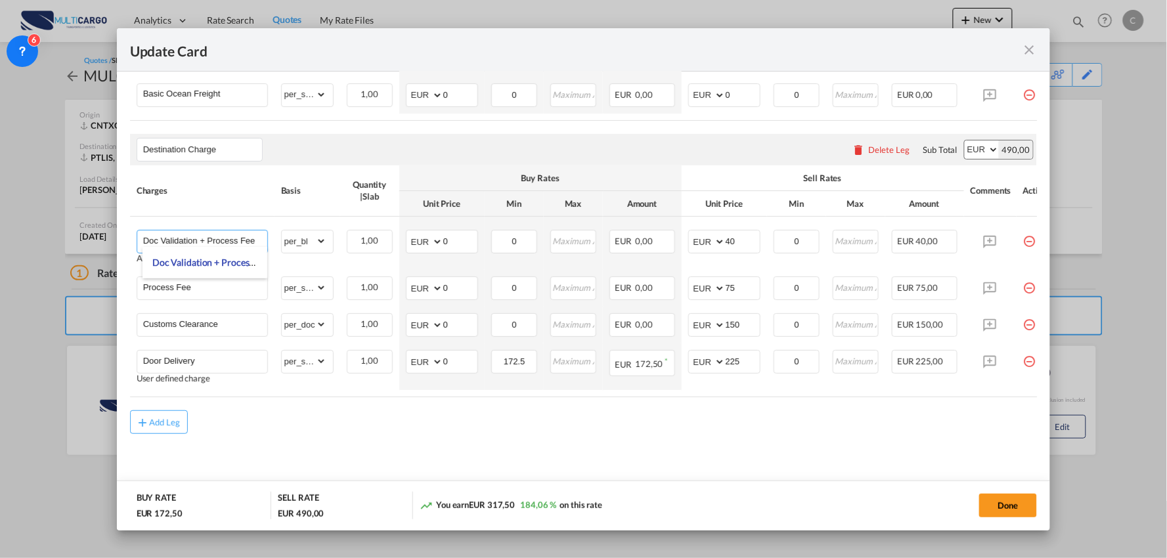
type input "Doc Validation + Process Fee"
click at [943, 120] on table "Charges Basis Quantity | Slab Buy Rates Sell Rates Comments Action Unit Price M…" at bounding box center [595, 69] width 930 height 102
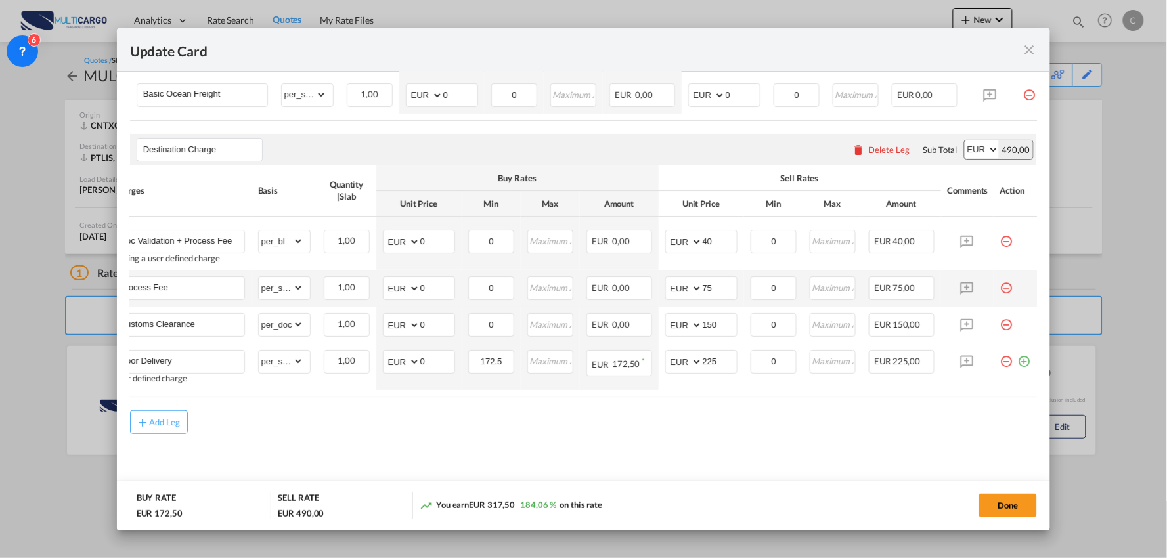
click at [1000, 286] on md-icon "icon-minus-circle-outline red-400-fg pt-7" at bounding box center [1006, 282] width 13 height 13
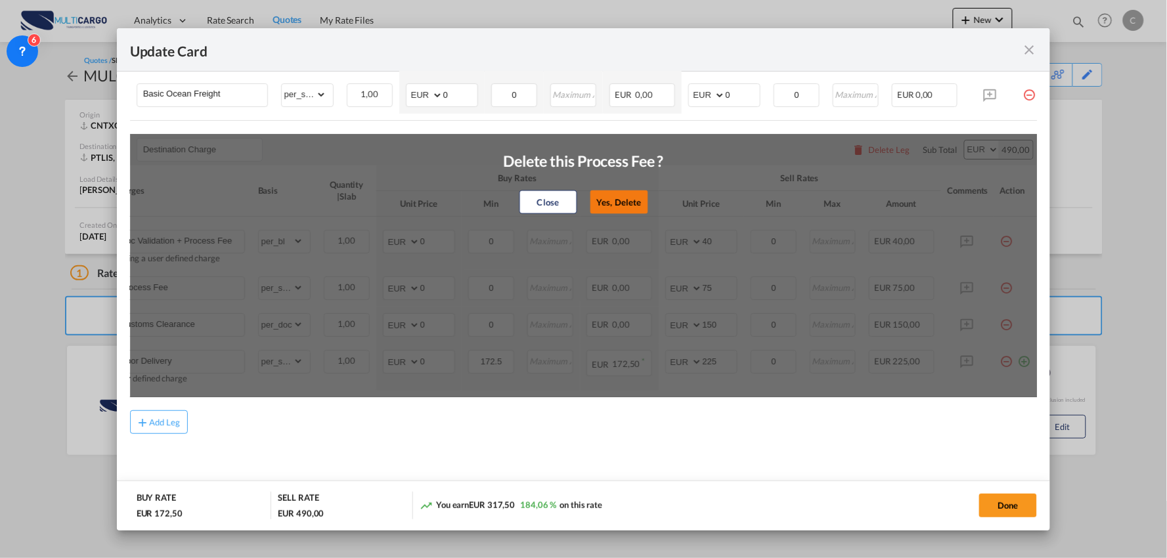
click at [619, 202] on button "Yes, Delete" at bounding box center [619, 202] width 58 height 24
type input "Customs Clearance"
select select "per_doc"
type input "150"
type input "Door Delivery"
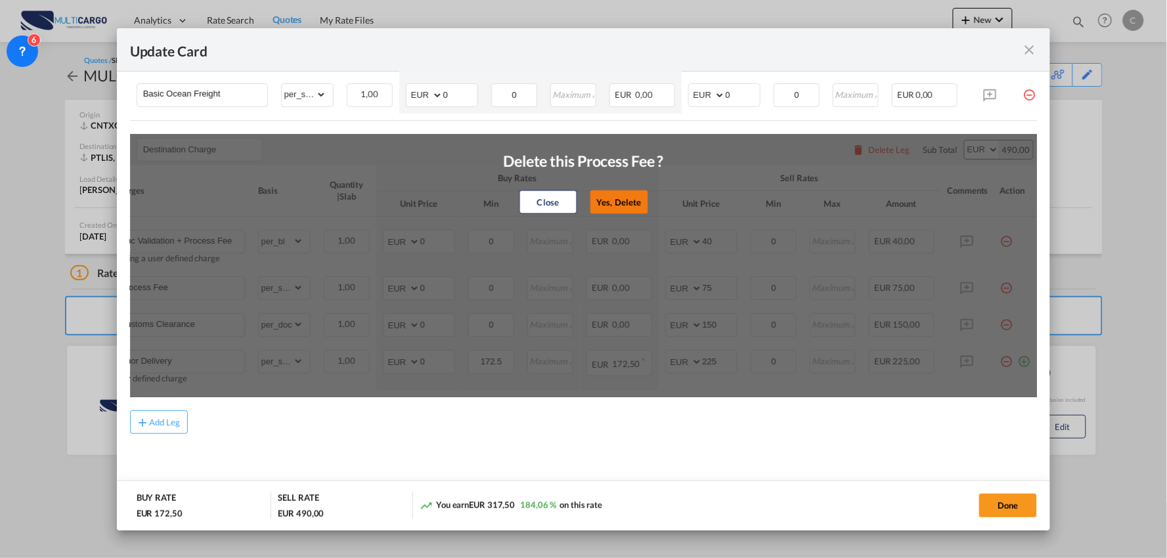
select select "per_shipment"
type input "172.5"
type input "225"
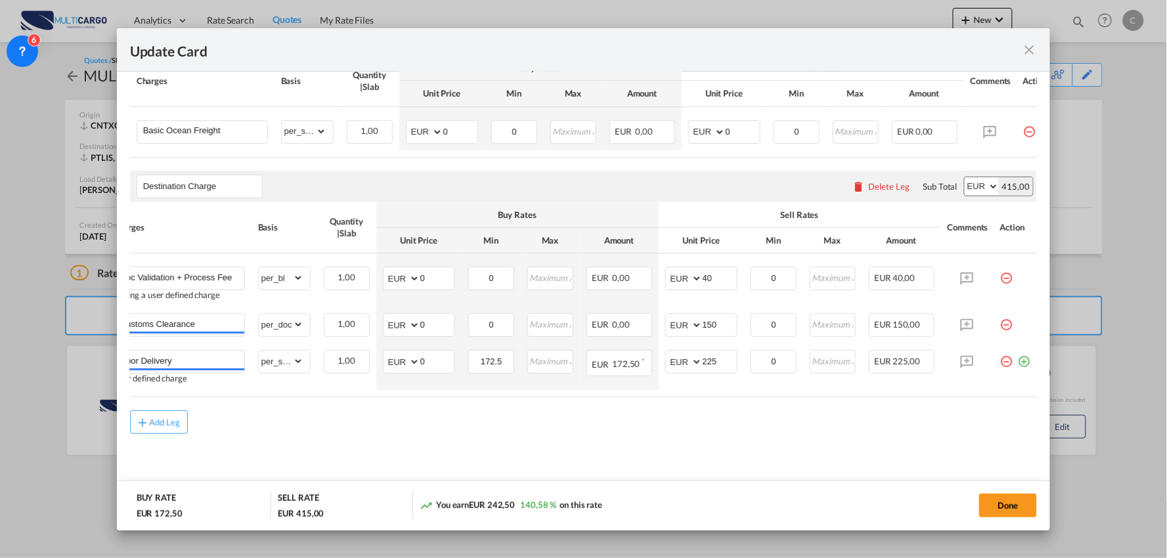
scroll to position [0, 0]
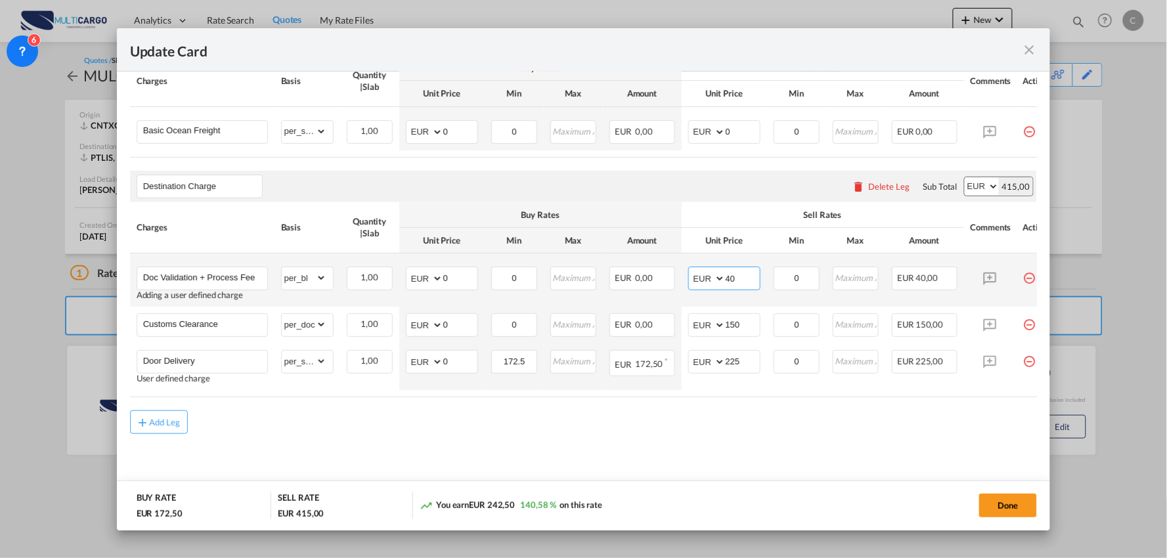
drag, startPoint x: 739, startPoint y: 273, endPoint x: 717, endPoint y: 276, distance: 22.7
click at [717, 276] on md-input-container "AED AFN ALL AMD ANG AOA ARS AUD AWG AZN BAM BBD BDT BGN BHD BIF BMD BND [PERSON…" at bounding box center [724, 279] width 72 height 24
click at [738, 281] on input "40" at bounding box center [743, 277] width 34 height 20
drag, startPoint x: 750, startPoint y: 276, endPoint x: 674, endPoint y: 276, distance: 76.2
click at [674, 276] on tr "Doc Validation + Process Fee Adding a user defined charge Please Enter Already …" at bounding box center [595, 279] width 930 height 53
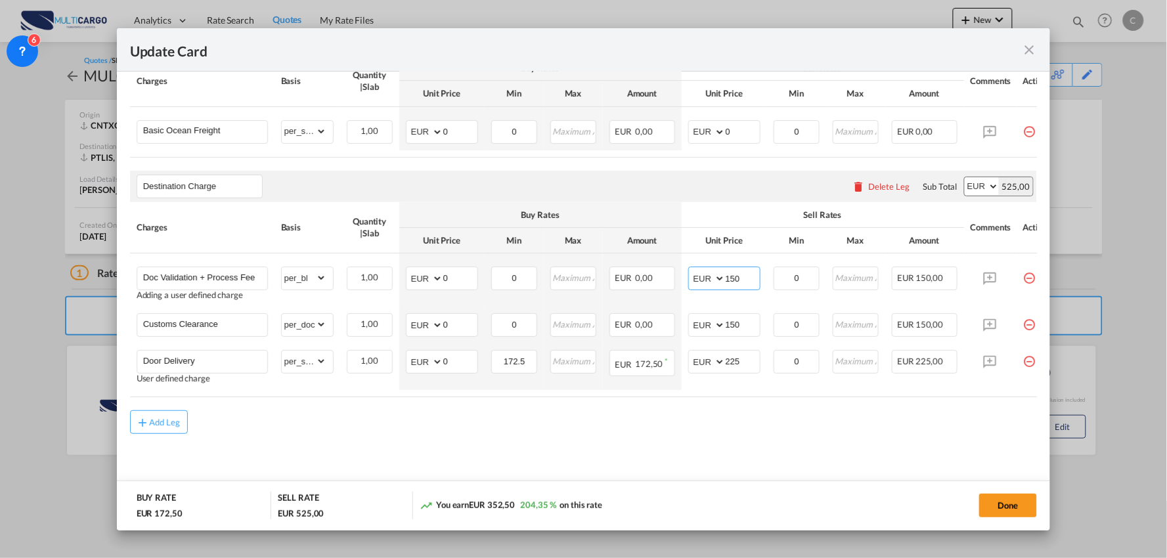
type input "150"
click at [436, 450] on md-content "Main Freight Please enter leg name Leg Name Already Exists Delete Leg Sub Total…" at bounding box center [584, 254] width 908 height 487
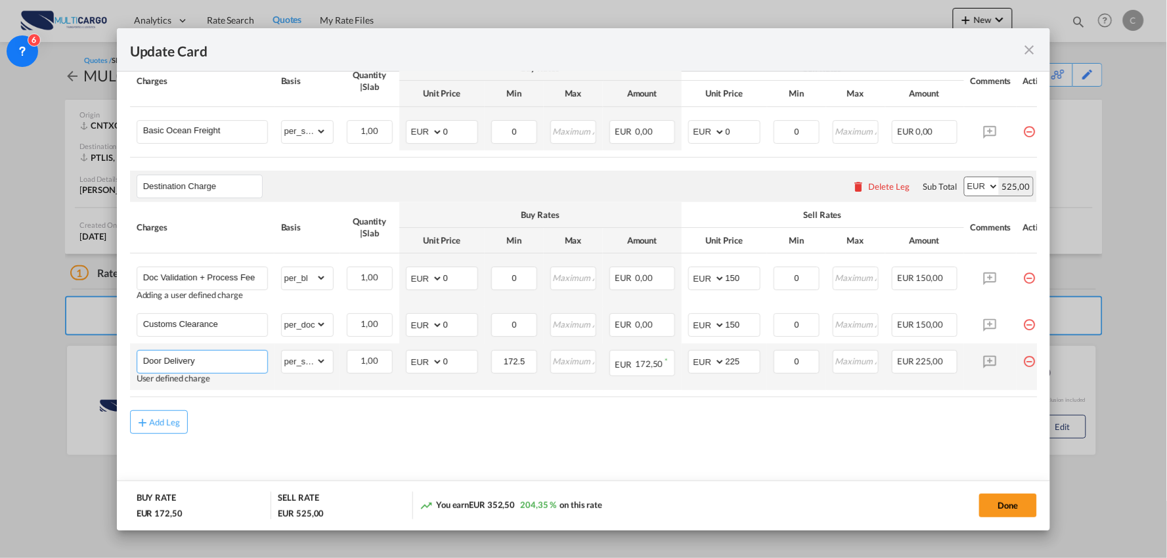
click at [219, 362] on input "Door Delivery" at bounding box center [205, 361] width 124 height 20
type input "Door Delivery - Dedicated delivery"
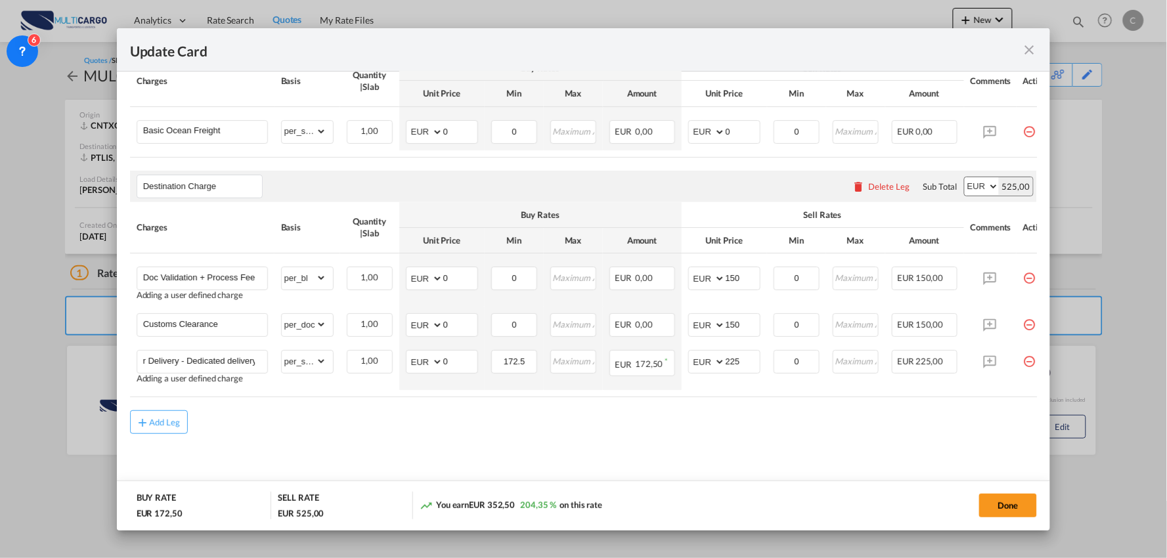
click at [382, 429] on div "Add Leg" at bounding box center [584, 422] width 908 height 24
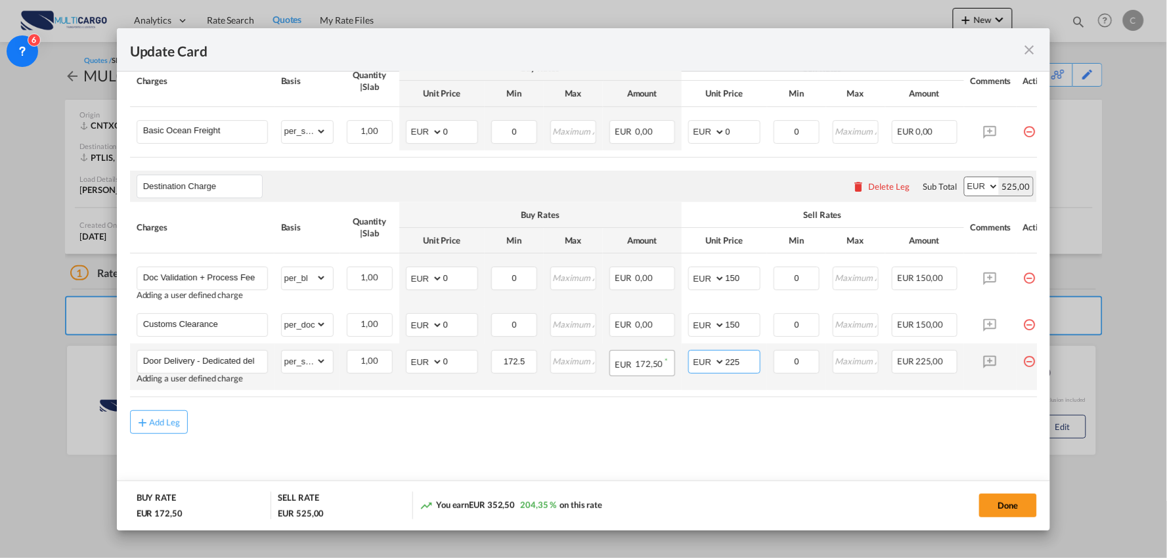
drag, startPoint x: 743, startPoint y: 360, endPoint x: 637, endPoint y: 359, distance: 106.4
click at [638, 360] on tr "Door Delivery - Dedicated delivery Adding a user defined charge Please Enter Al…" at bounding box center [595, 366] width 930 height 47
type input "340"
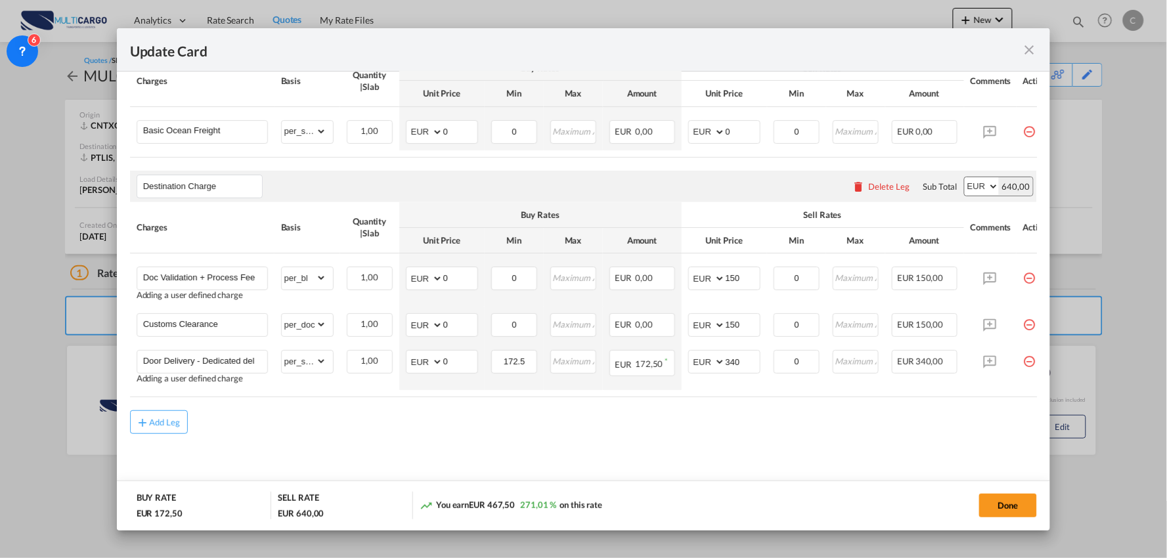
click at [559, 444] on md-content "Main Freight Please enter leg name Leg Name Already Exists Delete Leg Sub Total…" at bounding box center [584, 254] width 908 height 487
drag, startPoint x: 456, startPoint y: 357, endPoint x: 398, endPoint y: 359, distance: 57.8
click at [398, 359] on tr "Door Delivery - Dedicated delivery Adding a user defined charge Please Enter Al…" at bounding box center [595, 366] width 930 height 47
type input "245"
click at [569, 417] on div "Add Leg" at bounding box center [584, 422] width 908 height 24
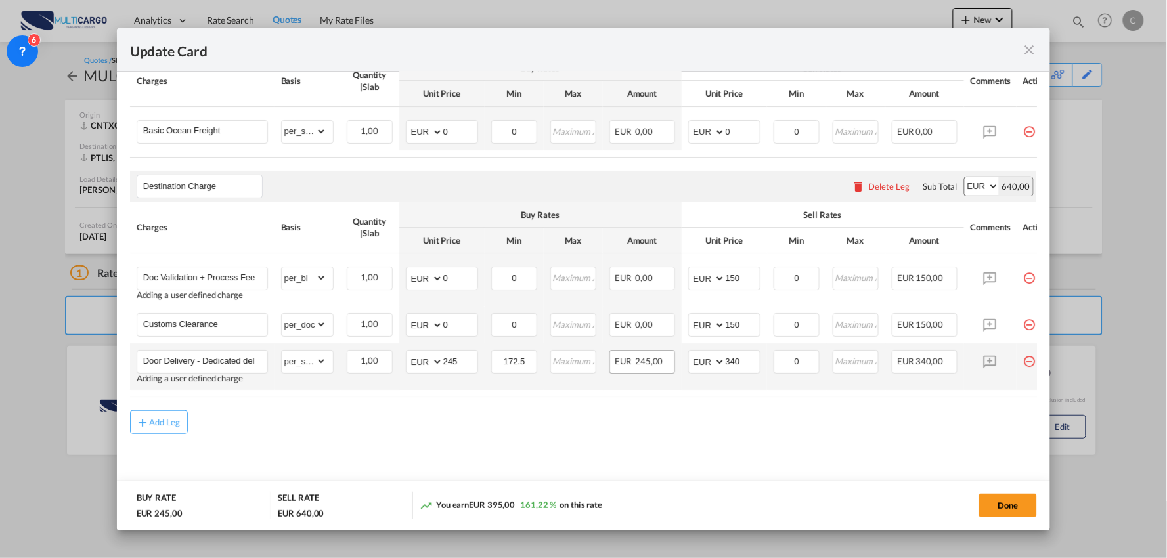
scroll to position [280, 0]
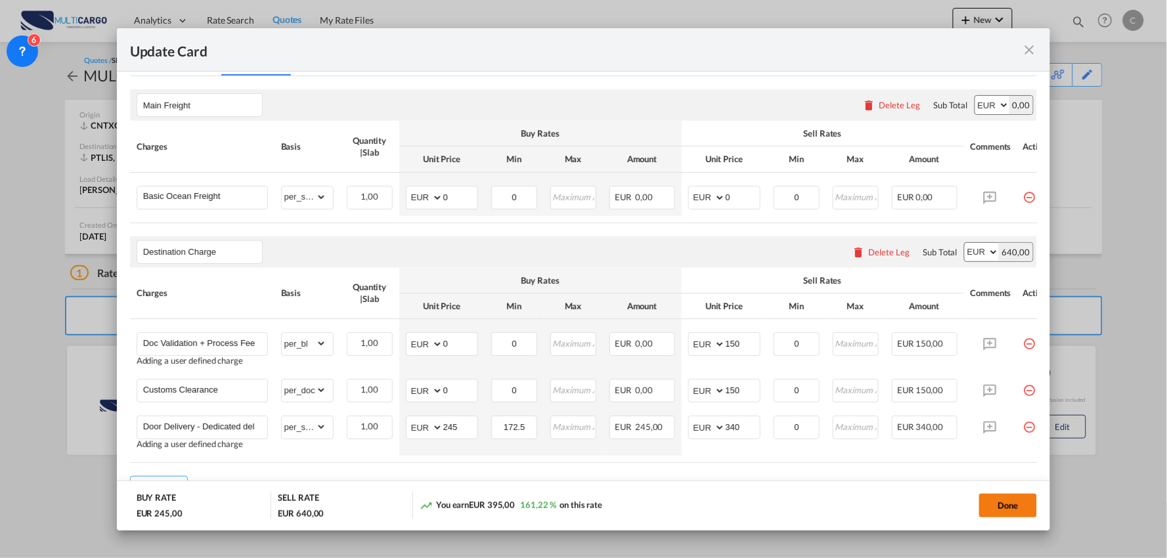
click at [1011, 510] on button "Done" at bounding box center [1008, 506] width 58 height 24
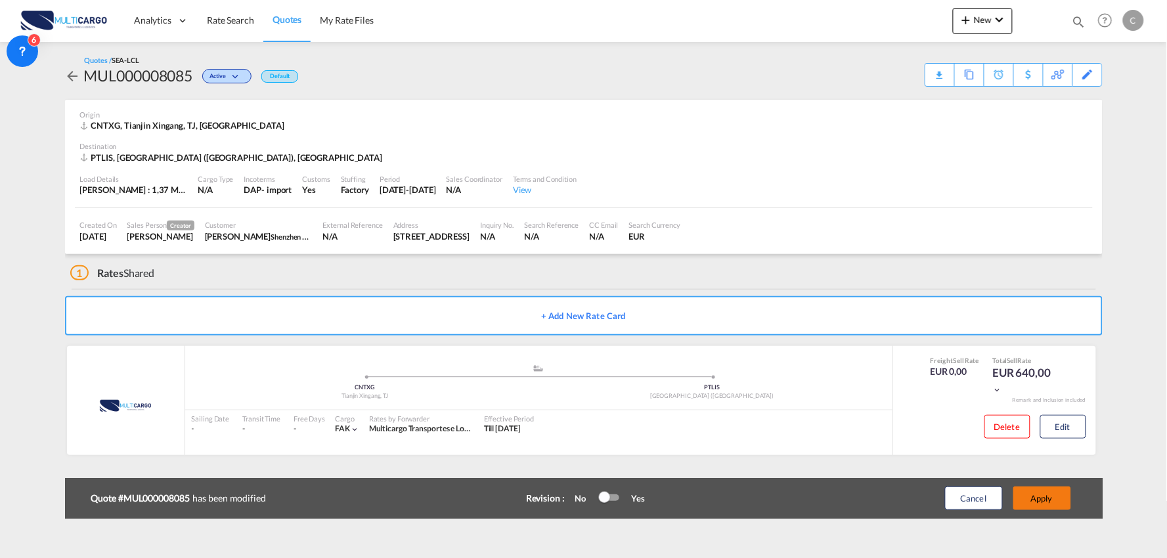
click at [1045, 500] on button "Apply" at bounding box center [1042, 499] width 58 height 24
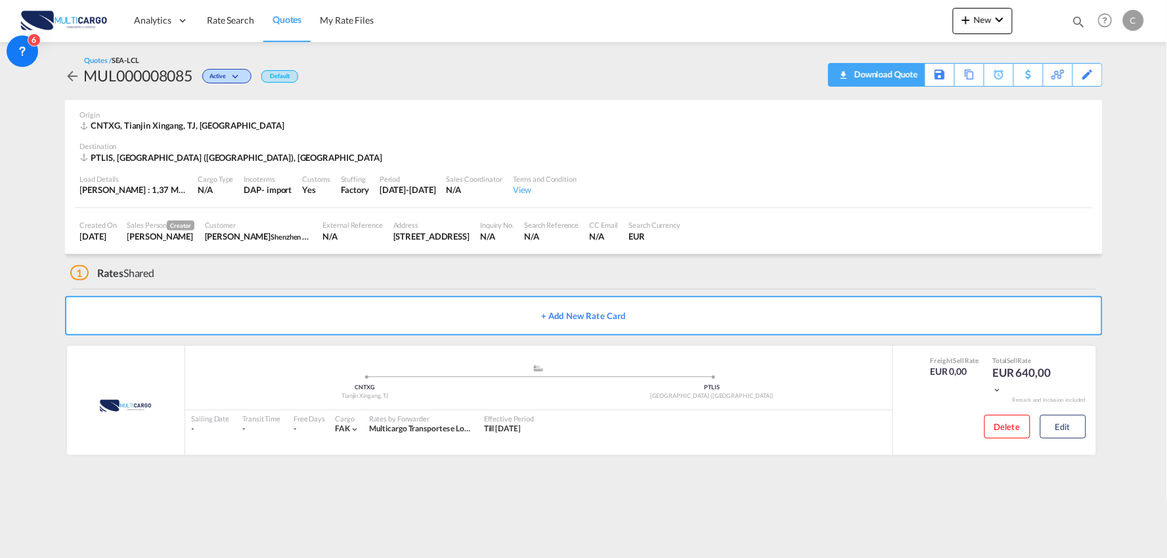
click at [902, 81] on div "Download Quote" at bounding box center [884, 74] width 67 height 21
click at [3, 219] on md-content "Analytics Reports Dashboard Rate Search Quotes My Rate Files New Rates Ratecard" at bounding box center [583, 279] width 1167 height 558
click at [251, 487] on md-content "Analytics Reports Dashboard Rate Search Quotes My Rate Files New Rates Ratecard" at bounding box center [583, 279] width 1167 height 558
drag, startPoint x: 545, startPoint y: 483, endPoint x: 539, endPoint y: 479, distance: 7.1
click at [546, 484] on md-content "Analytics Reports Dashboard Rate Search Quotes My Rate Files New Rates Ratecard" at bounding box center [583, 279] width 1167 height 558
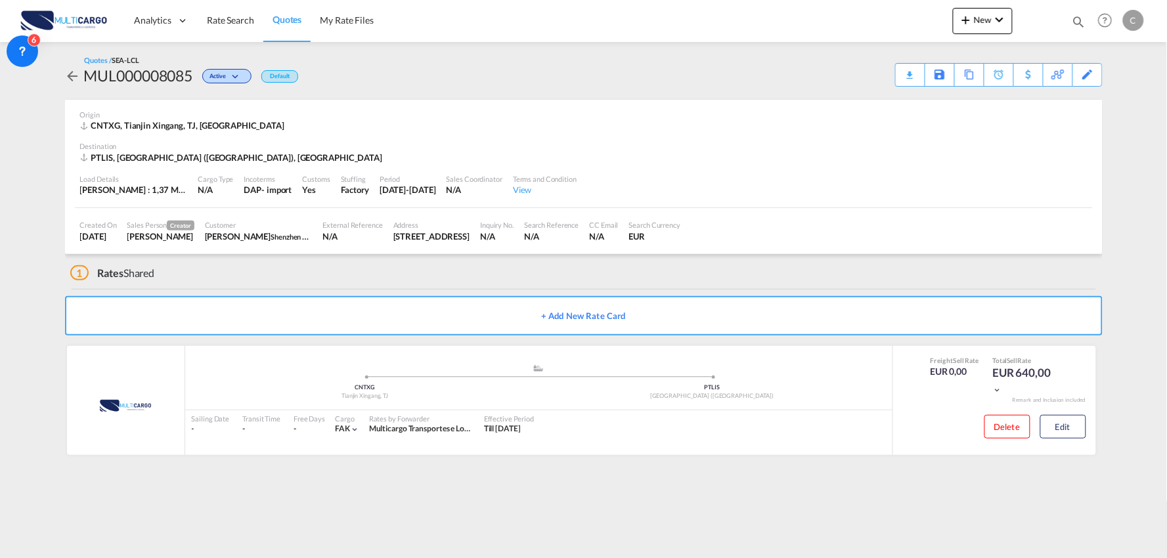
click at [215, 277] on div "1 Rates Shared" at bounding box center [586, 270] width 1032 height 32
click at [322, 280] on div "1 Rates Shared" at bounding box center [586, 270] width 1032 height 32
